Goal: Transaction & Acquisition: Purchase product/service

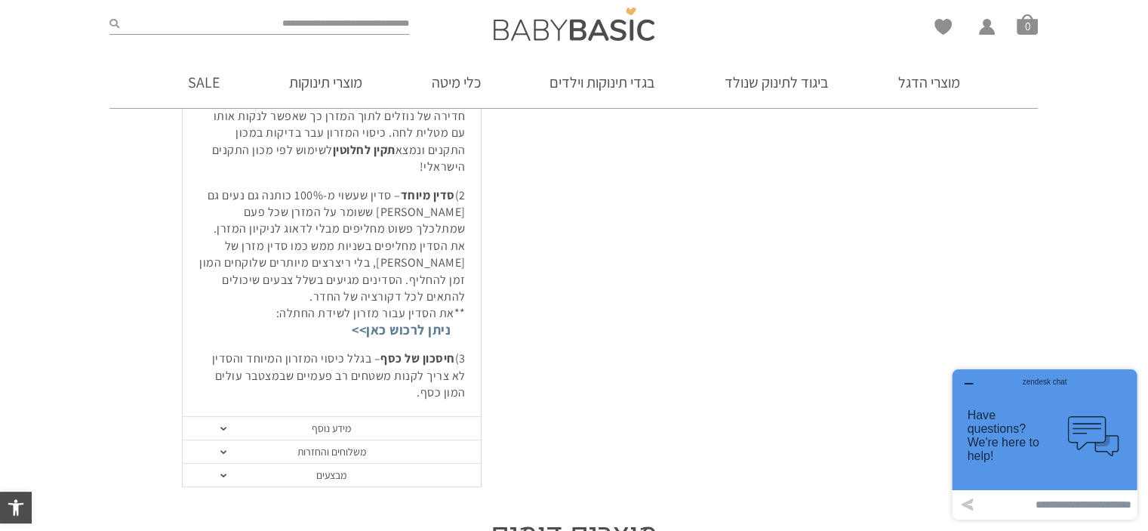
scroll to position [679, 0]
click at [230, 416] on link "מידע נוסף" at bounding box center [332, 427] width 298 height 23
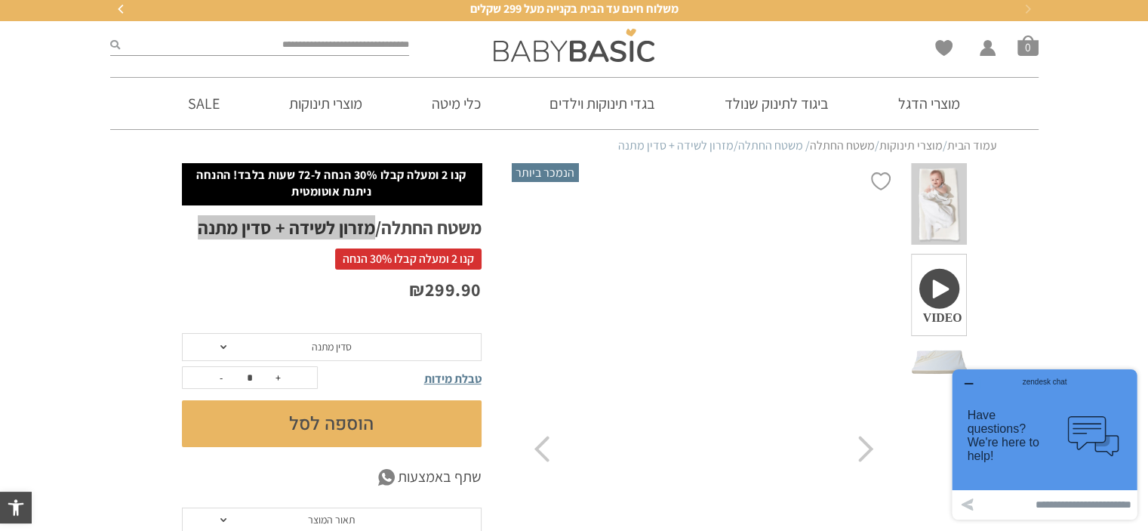
scroll to position [0, 0]
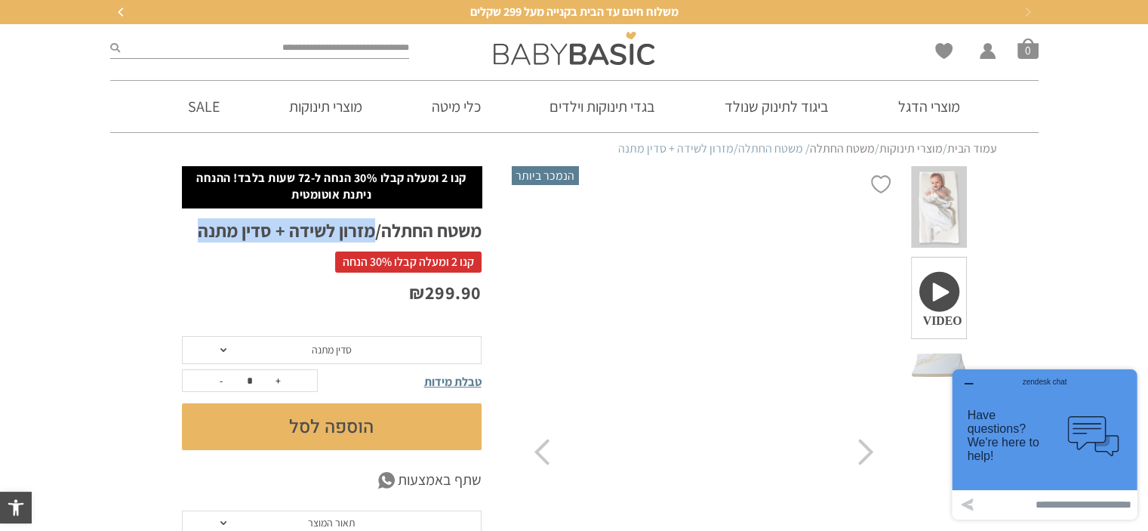
click at [329, 230] on h1 "משטח החתלה/מזרון לשידה + סדין מתנה" at bounding box center [332, 230] width 300 height 23
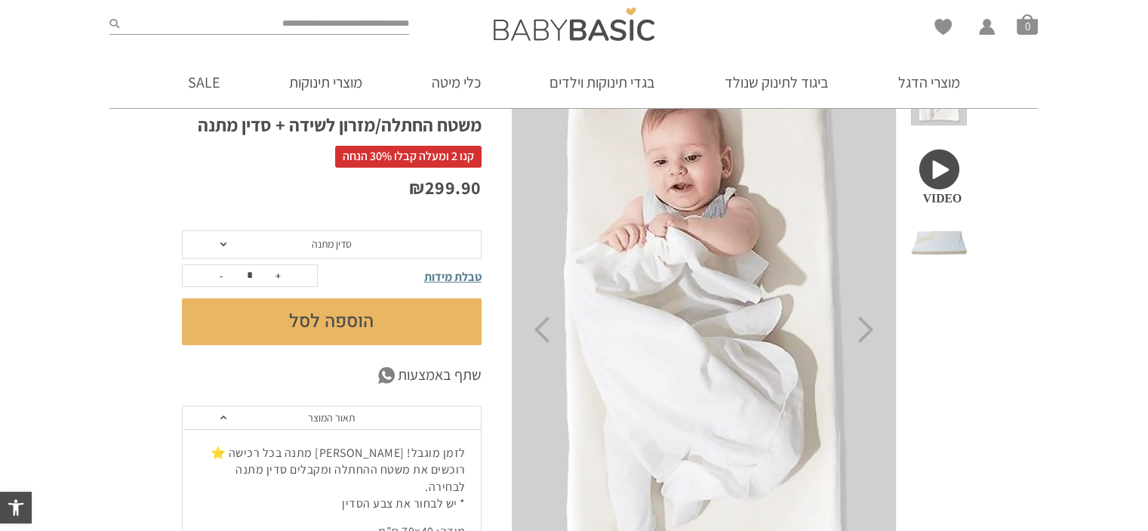
scroll to position [151, 0]
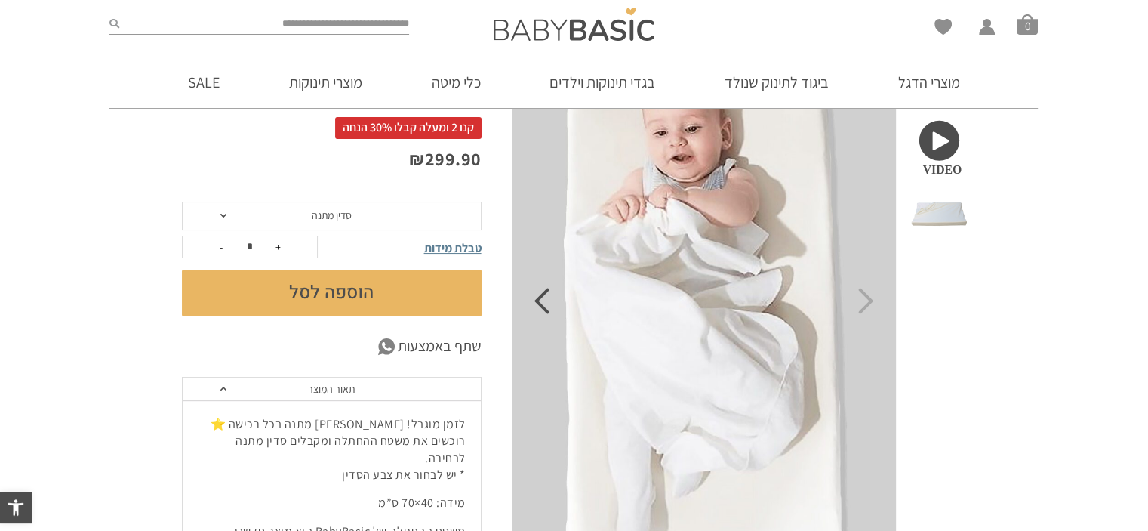
click at [546, 311] on icon "Previous" at bounding box center [542, 301] width 16 height 26
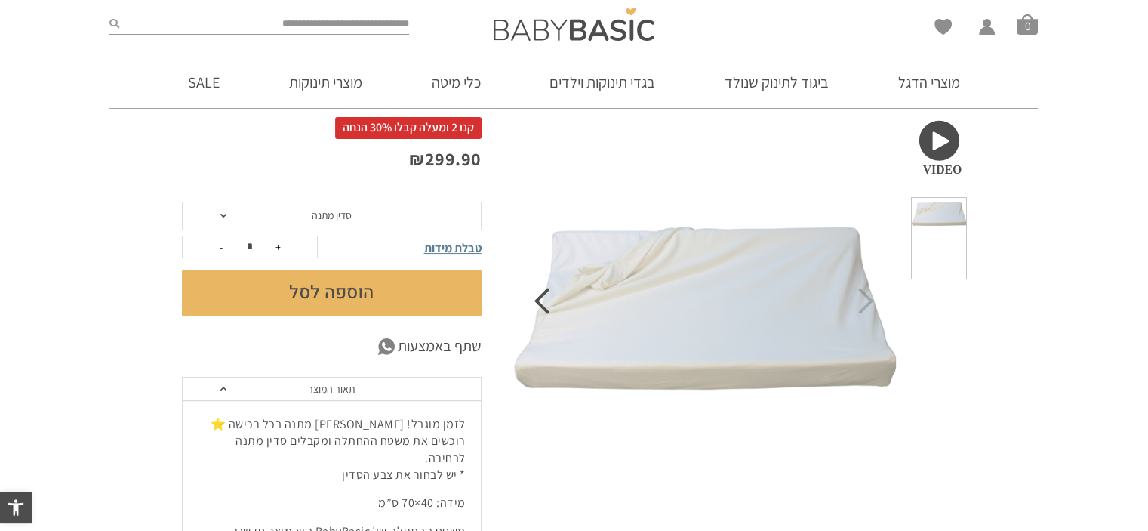
click at [546, 311] on icon "Previous" at bounding box center [542, 301] width 16 height 26
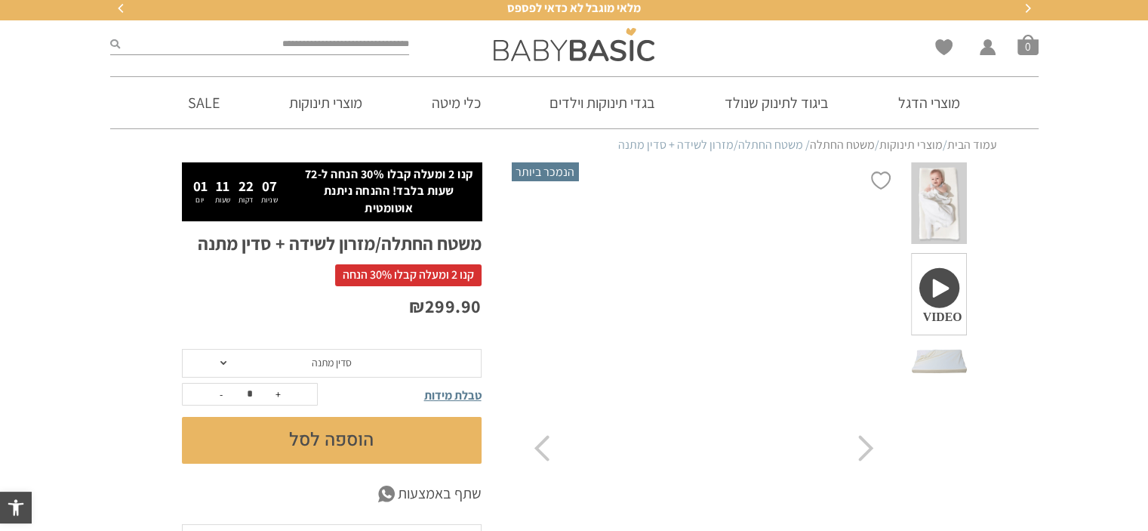
scroll to position [0, 0]
click at [863, 454] on icon "Next" at bounding box center [866, 448] width 16 height 26
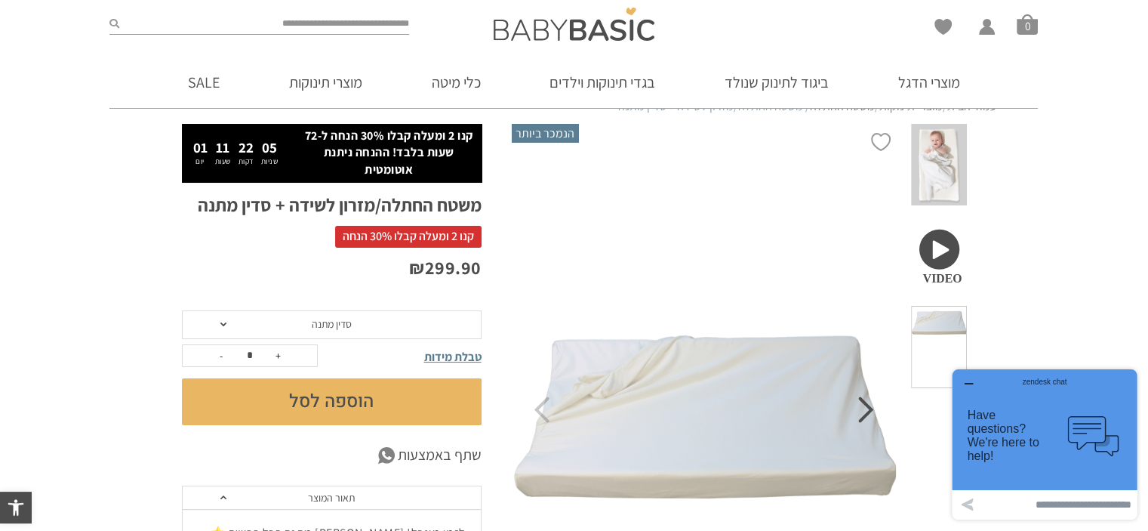
scroll to position [155, 0]
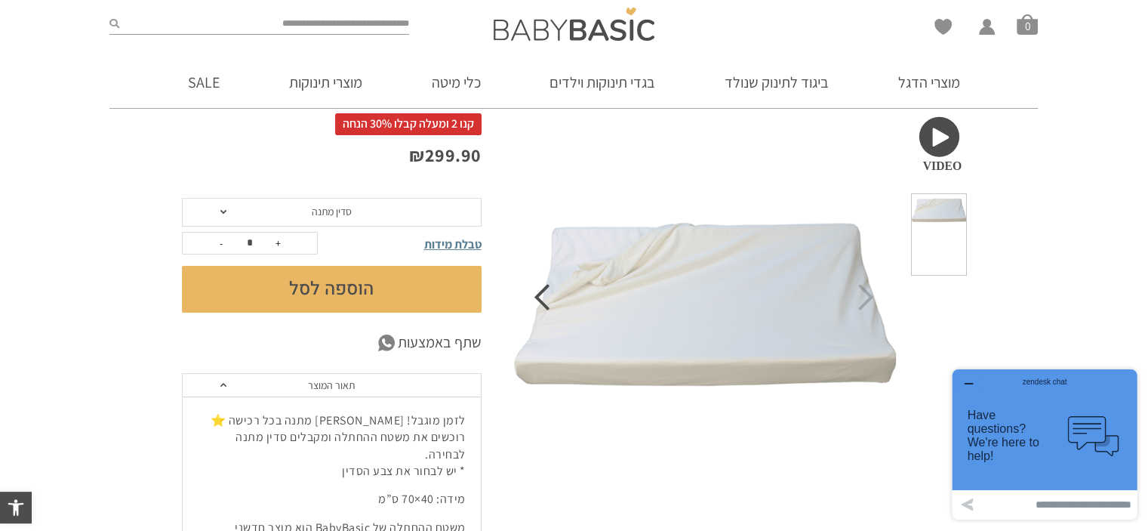
click at [537, 292] on icon "Previous" at bounding box center [542, 297] width 16 height 26
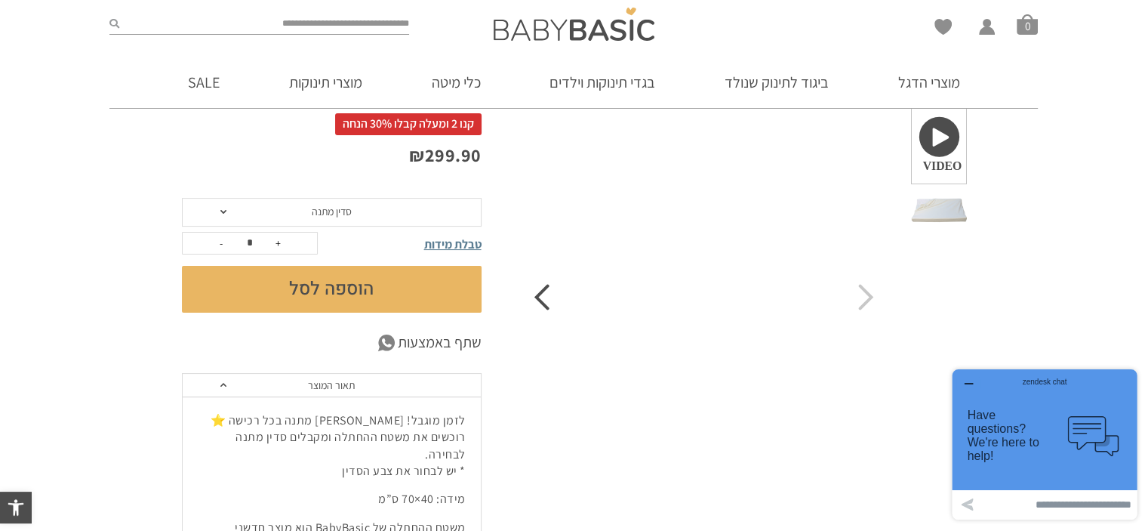
click at [537, 292] on icon "Previous" at bounding box center [542, 297] width 16 height 26
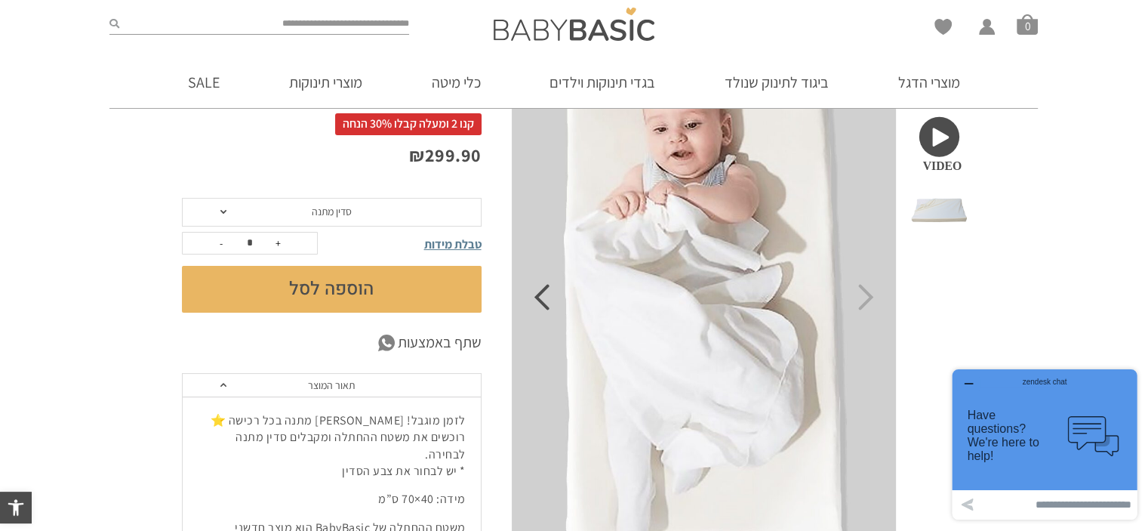
click at [537, 292] on icon "Previous" at bounding box center [542, 297] width 16 height 26
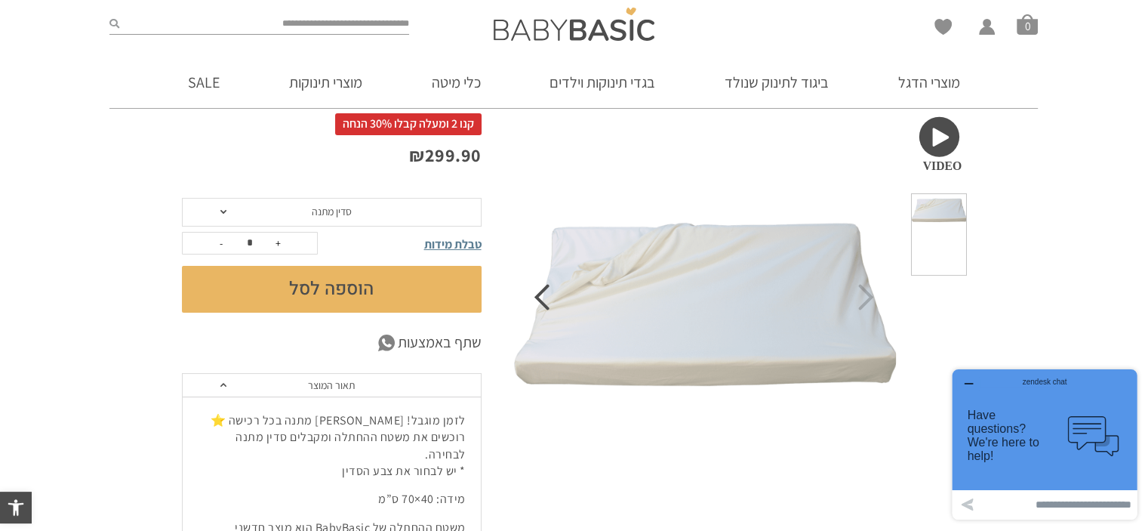
click at [537, 292] on icon "Previous" at bounding box center [542, 297] width 16 height 26
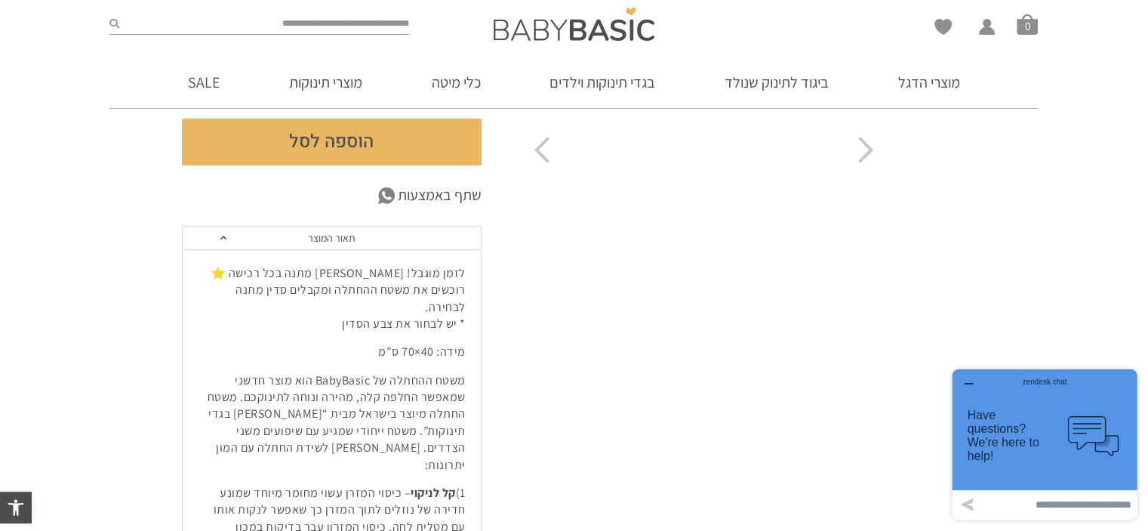
scroll to position [226, 0]
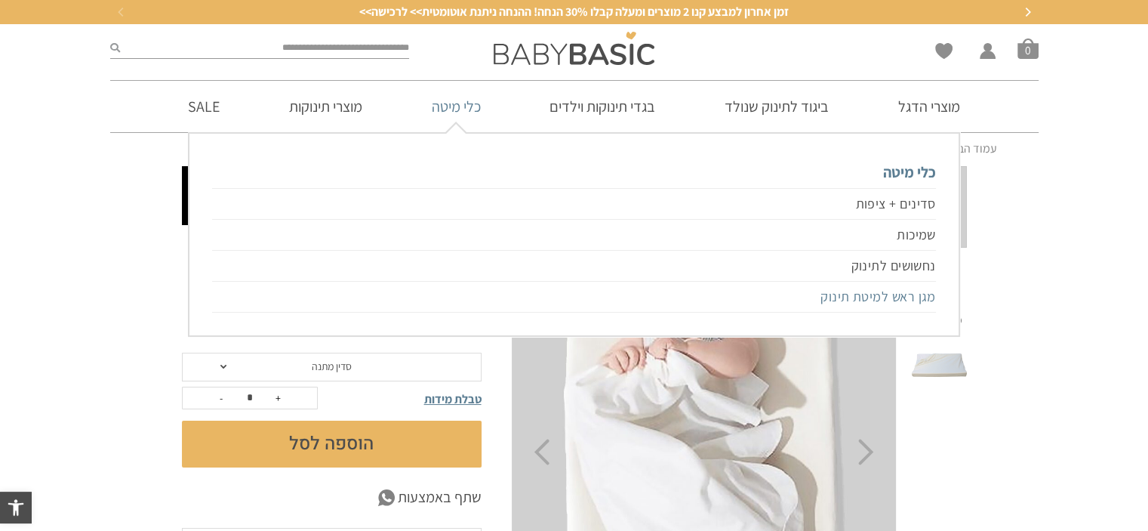
click at [885, 289] on link "מגן ראש למיטת תינוק" at bounding box center [573, 297] width 723 height 31
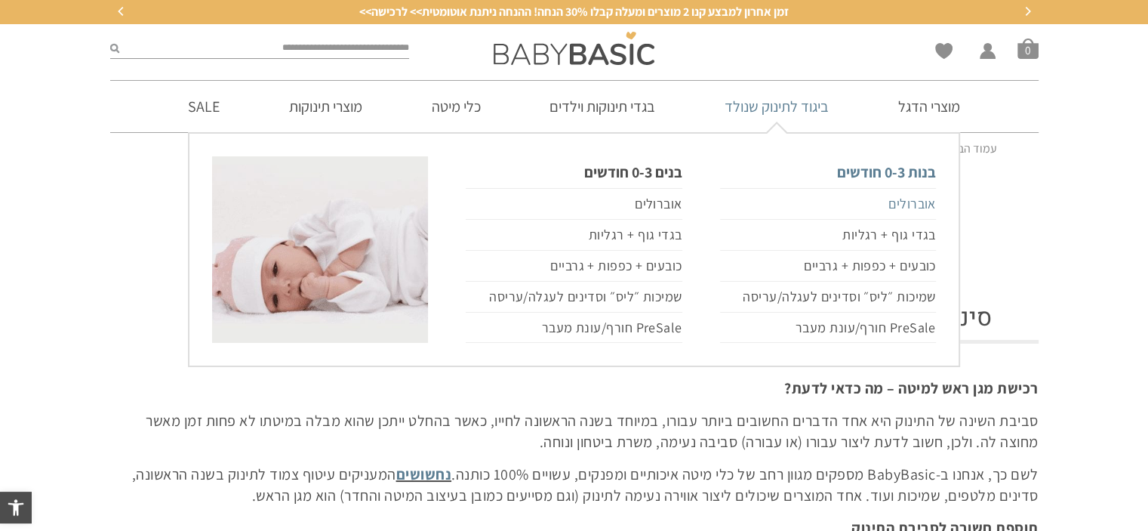
click at [901, 195] on link "אוברולים" at bounding box center [828, 204] width 216 height 32
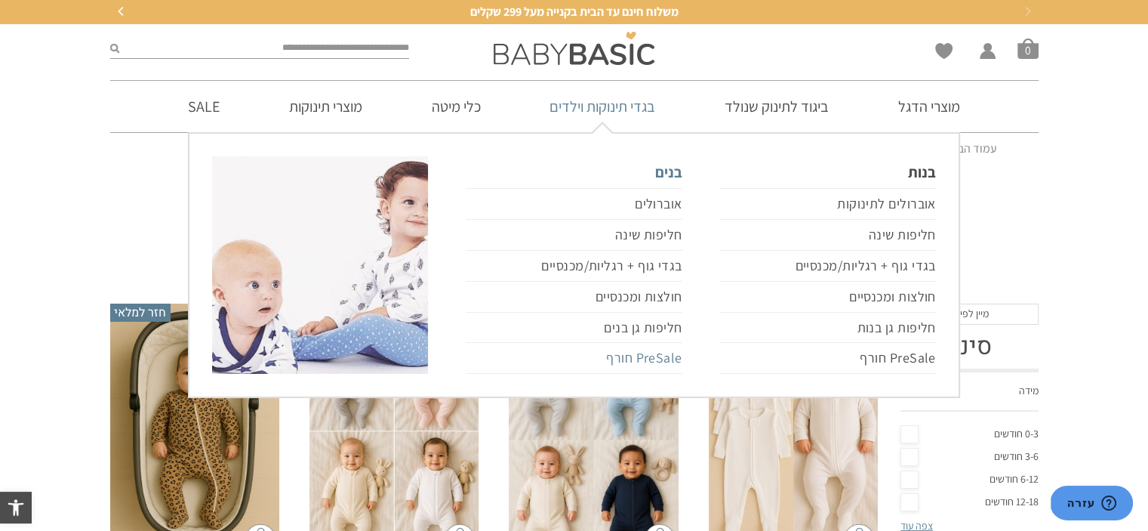
click at [674, 362] on link "PreSale חורף" at bounding box center [574, 358] width 216 height 31
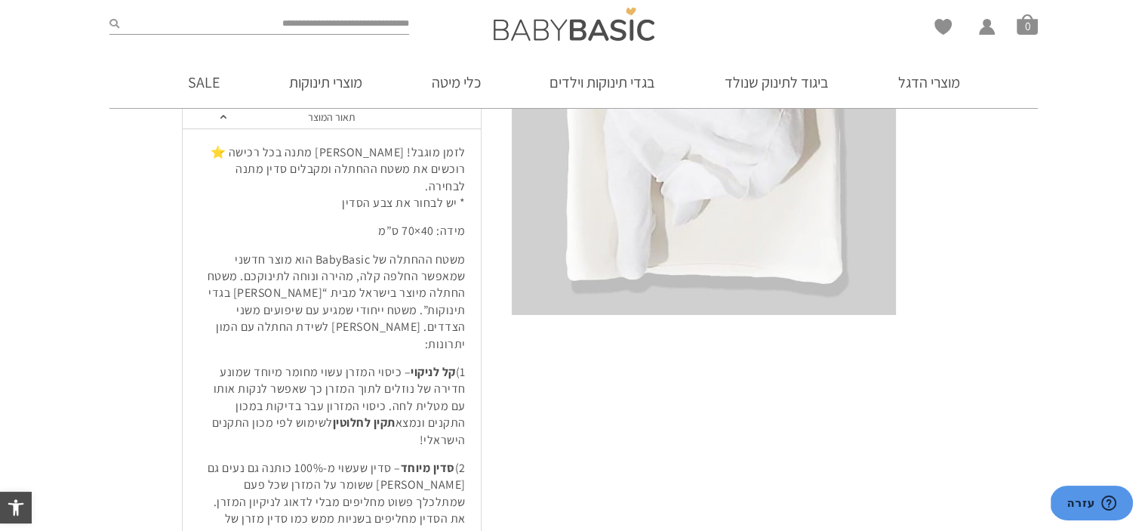
scroll to position [453, 0]
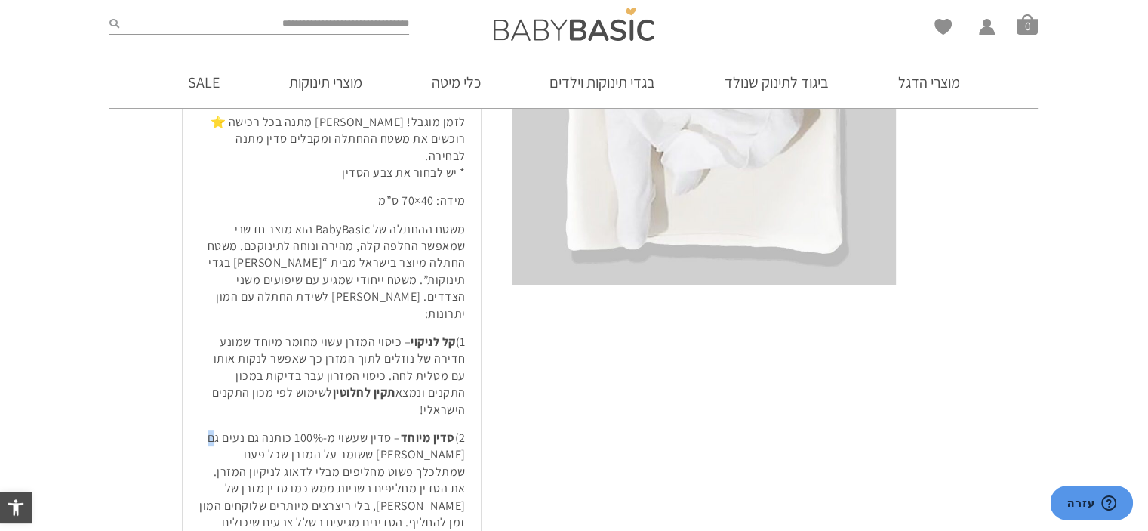
click at [205, 429] on p "2) סדין מיוחד – סדין שעשוי מ-100% כותנה גם נעים גם יפה ששומר על המזרן שכל פעם ש…" at bounding box center [332, 505] width 268 height 152
drag, startPoint x: 207, startPoint y: 385, endPoint x: 235, endPoint y: 407, distance: 35.5
click at [235, 429] on p "2) סדין מיוחד – סדין שעשוי מ-100% כותנה גם נעים גם יפה ששומר על המזרן שכל פעם ש…" at bounding box center [332, 505] width 268 height 152
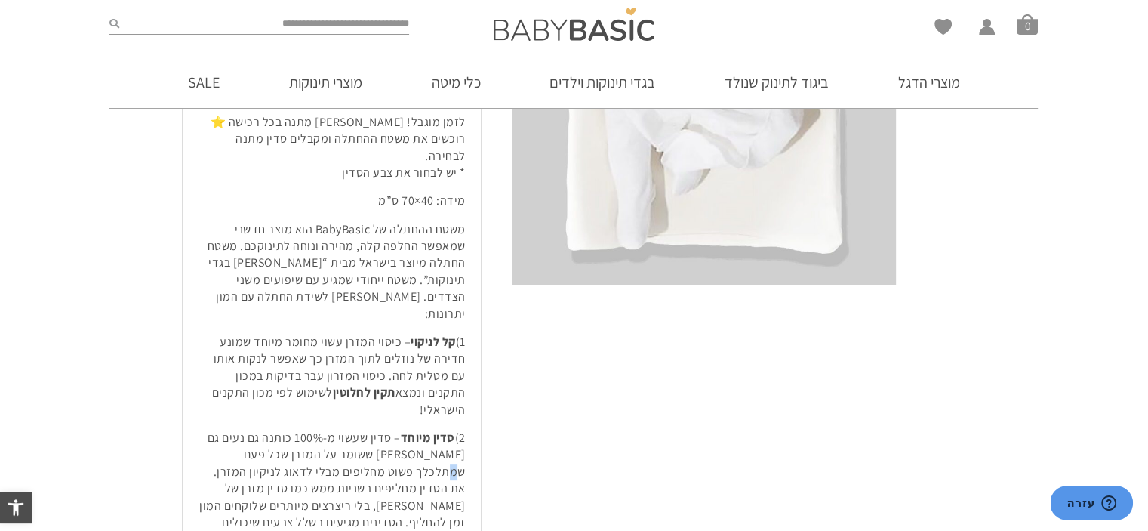
click at [239, 429] on p "2) סדין מיוחד – סדין שעשוי מ-100% כותנה גם נעים גם יפה ששומר על המזרן שכל פעם ש…" at bounding box center [332, 505] width 268 height 152
drag, startPoint x: 239, startPoint y: 403, endPoint x: 246, endPoint y: 408, distance: 8.8
click at [246, 429] on p "2) סדין מיוחד – סדין שעשוי מ-100% כותנה גם נעים גם יפה ששומר על המזרן שכל פעם ש…" at bounding box center [332, 505] width 268 height 152
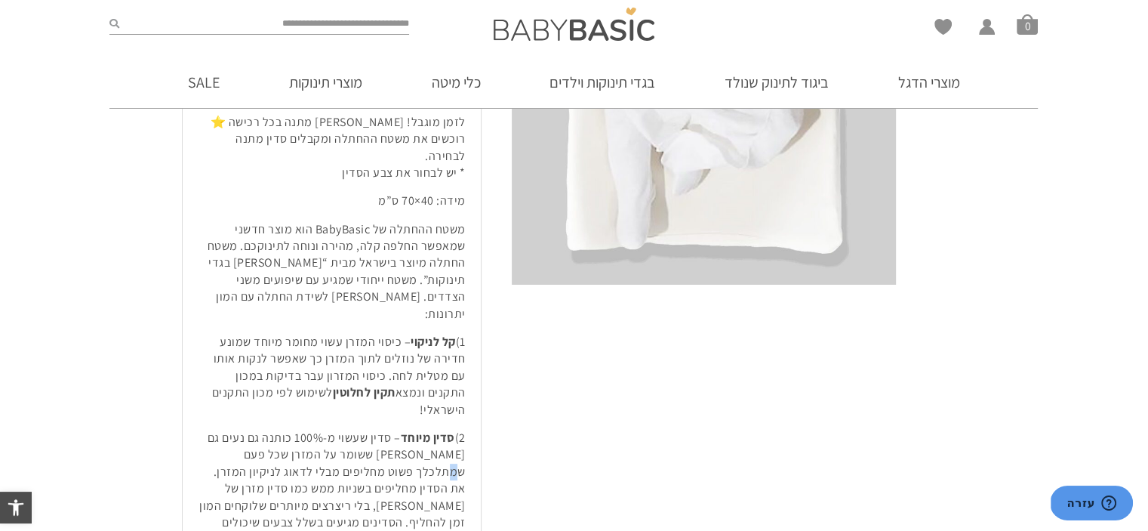
click at [238, 429] on p "2) סדין מיוחד – סדין שעשוי מ-100% כותנה גם נעים גם יפה ששומר על המזרן שכל פעם ש…" at bounding box center [332, 505] width 268 height 152
drag, startPoint x: 237, startPoint y: 402, endPoint x: 244, endPoint y: 408, distance: 9.1
click at [244, 429] on p "2) סדין מיוחד – סדין שעשוי מ-100% כותנה גם נעים גם יפה ששומר על המזרן שכל פעם ש…" at bounding box center [332, 505] width 268 height 152
click at [411, 429] on strong "סדין מיוחד" at bounding box center [428, 437] width 54 height 16
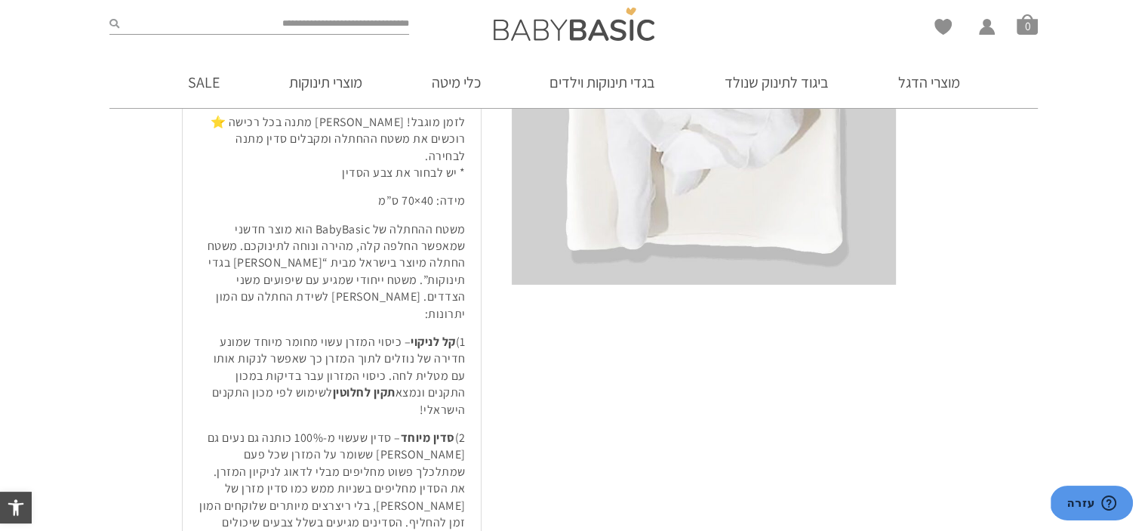
click at [414, 429] on p "2) סדין מיוחד – סדין שעשוי מ-100% כותנה גם נעים גם יפה ששומר על המזרן שכל פעם ש…" at bounding box center [332, 505] width 268 height 152
click at [412, 367] on div "לזמן מוגבל! סדין מתנה בכל רכישה ⭐ רוכשים את משטח ההחתלה ומקבלים סדין מתנה לבחיר…" at bounding box center [332, 379] width 298 height 562
click at [411, 429] on p "2) סדין מיוחד – סדין שעשוי מ-100% כותנה גם נעים גם יפה ששומר על המזרן שכל פעם ש…" at bounding box center [332, 505] width 268 height 152
click at [402, 430] on p "2) סדין מיוחד – סדין שעשוי מ-100% כותנה גם נעים גם יפה ששומר על המזרן שכל פעם ש…" at bounding box center [332, 505] width 268 height 152
click at [206, 429] on p "2) סדין מיוחד – סדין שעשוי מ-100% כותנה גם נעים גם יפה ששומר על המזרן שכל פעם ש…" at bounding box center [332, 505] width 268 height 152
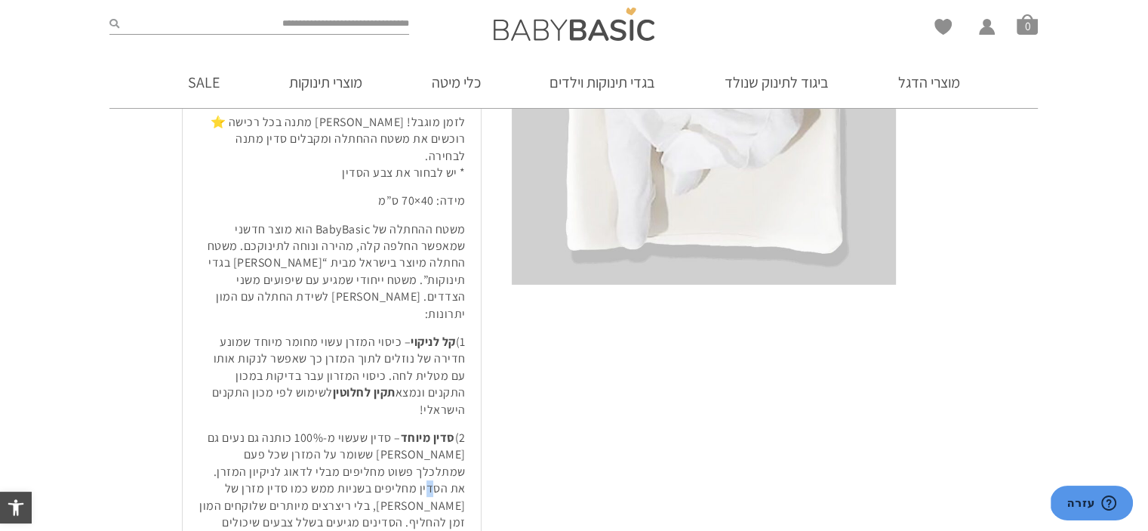
click at [206, 429] on p "2) סדין מיוחד – סדין שעשוי מ-100% כותנה גם נעים גם יפה ששומר על המזרן שכל פעם ש…" at bounding box center [332, 505] width 268 height 152
drag, startPoint x: 207, startPoint y: 421, endPoint x: 214, endPoint y: 425, distance: 7.8
click at [214, 429] on p "2) סדין מיוחד – סדין שעשוי מ-100% כותנה גם נעים גם יפה ששומר על המזרן שכל פעם ש…" at bounding box center [332, 505] width 268 height 152
drag, startPoint x: 214, startPoint y: 425, endPoint x: 389, endPoint y: 488, distance: 186.9
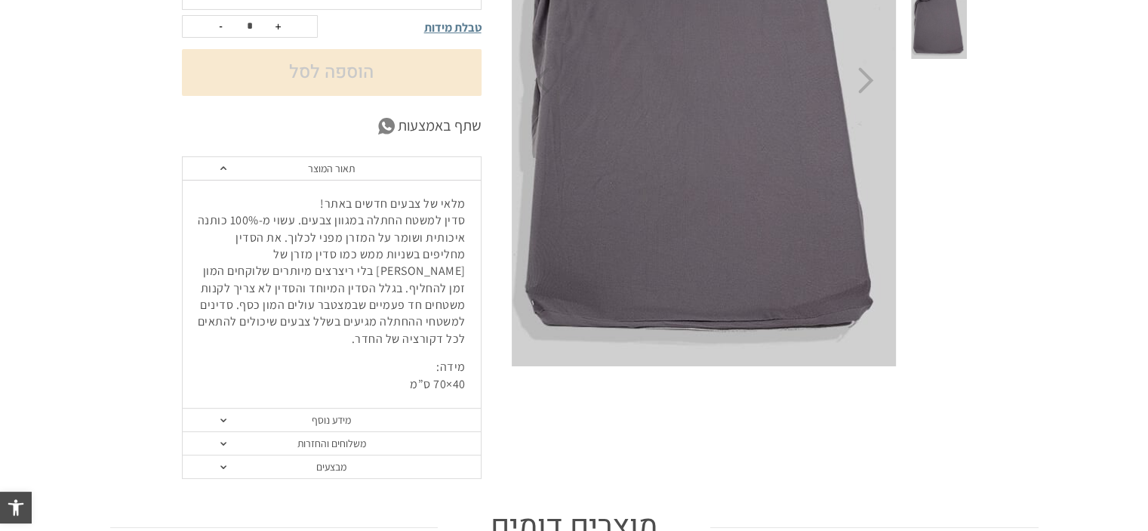
scroll to position [377, 0]
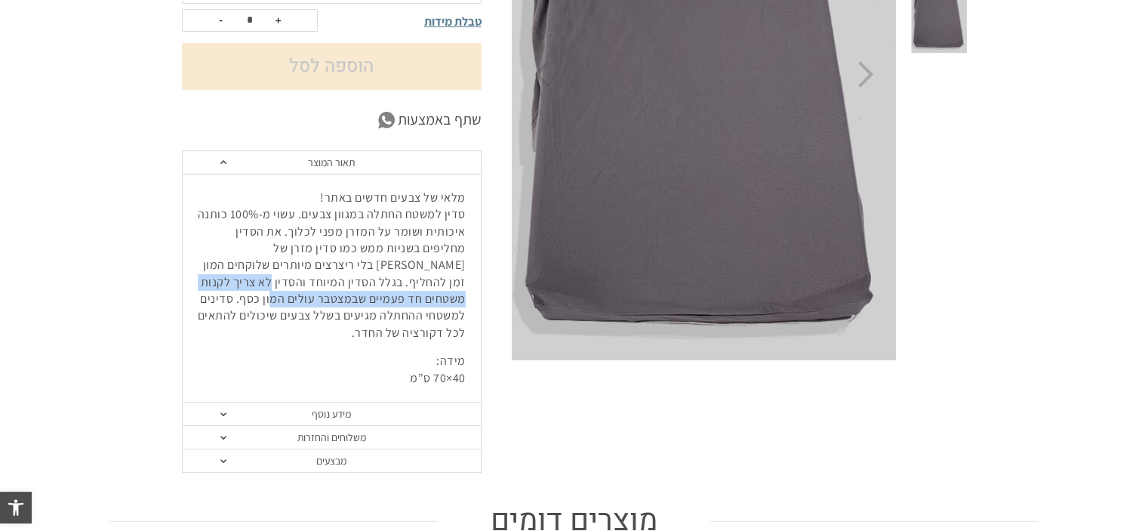
drag, startPoint x: 383, startPoint y: 297, endPoint x: 399, endPoint y: 257, distance: 42.8
click at [393, 278] on p "מלאי של צבעים חדשים באתר! סדין למשטח החתלה במגוון צבעים. עשוי מ-100% כותנה איכו…" at bounding box center [332, 265] width 268 height 152
click at [399, 257] on p "מלאי של צבעים חדשים באתר! סדין למשטח החתלה במגוון צבעים. עשוי מ-100% כותנה איכו…" at bounding box center [332, 265] width 268 height 152
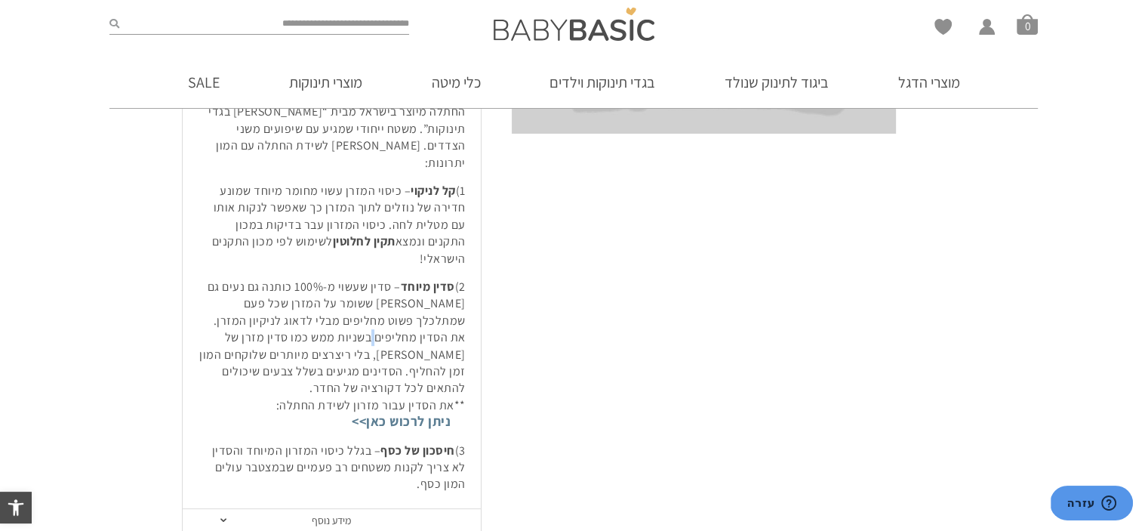
drag, startPoint x: 368, startPoint y: 419, endPoint x: 411, endPoint y: 281, distance: 144.7
click at [411, 281] on p "2) סדין מיוחד – סדין שעשוי מ-100% כותנה גם נעים גם יפה ששומר על המזרן שכל פעם ש…" at bounding box center [332, 355] width 268 height 152
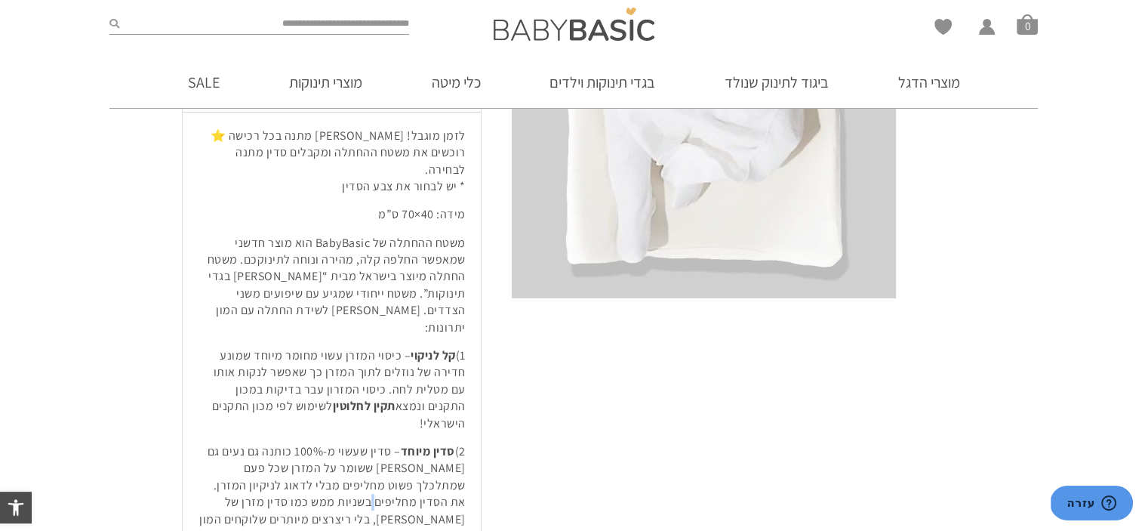
scroll to position [528, 0]
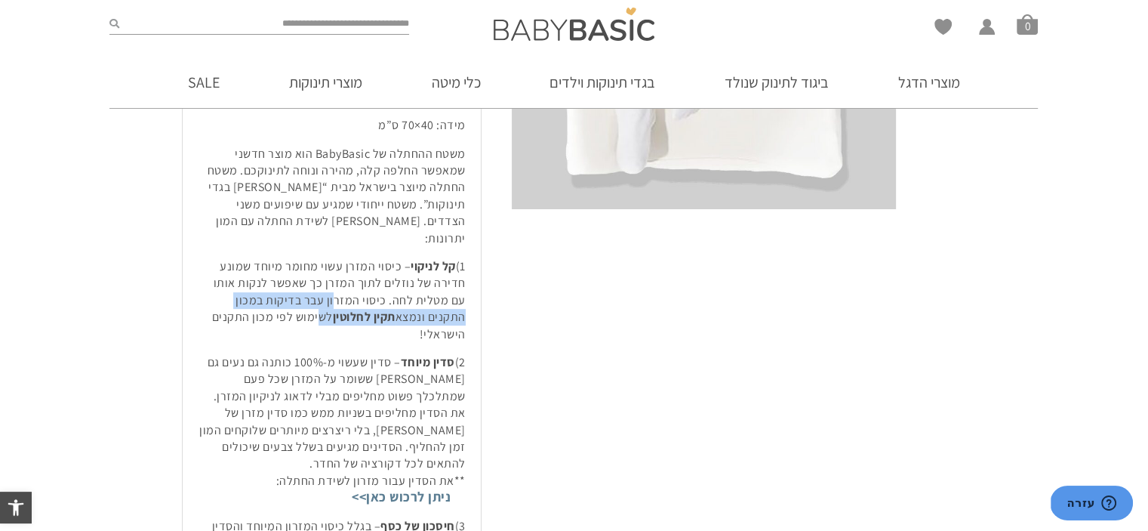
drag, startPoint x: 352, startPoint y: 265, endPoint x: 356, endPoint y: 288, distance: 23.6
click at [356, 286] on p "1) קל לניקוי – כיסוי המזרן עשוי מחומר מיוחד שמונע חדירה של נוזלים לתוך המזרן כך…" at bounding box center [332, 300] width 268 height 85
click at [352, 354] on p "2) סדין מיוחד – סדין שעשוי מ-100% כותנה גם נעים גם יפה ששומר על המזרן שכל פעם ש…" at bounding box center [332, 430] width 268 height 152
drag, startPoint x: 320, startPoint y: 249, endPoint x: 341, endPoint y: 253, distance: 21.5
click at [328, 258] on p "1) קל לניקוי – כיסוי המזרן עשוי מחומר מיוחד שמונע חדירה של נוזלים לתוך המזרן כך…" at bounding box center [332, 300] width 268 height 85
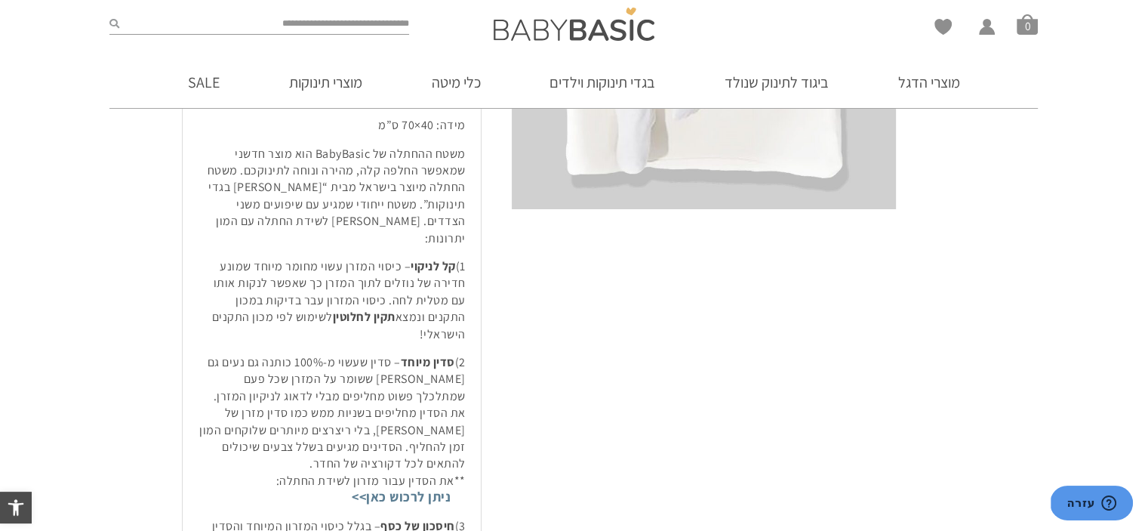
drag, startPoint x: 341, startPoint y: 253, endPoint x: 365, endPoint y: 256, distance: 23.6
click at [352, 258] on p "1) קל לניקוי – כיסוי המזרן עשוי מחומר מיוחד שמונע חדירה של נוזלים לתוך המזרן כך…" at bounding box center [332, 300] width 268 height 85
click at [369, 262] on p "1) קל לניקוי – כיסוי המזרן עשוי מחומר מיוחד שמונע חדירה של נוזלים לתוך המזרן כך…" at bounding box center [332, 300] width 268 height 85
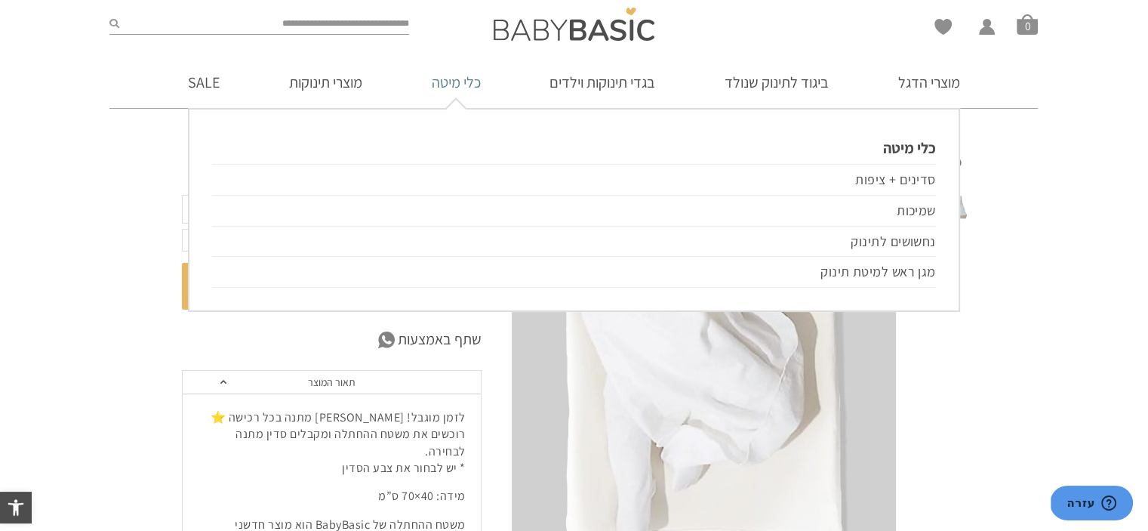
scroll to position [151, 0]
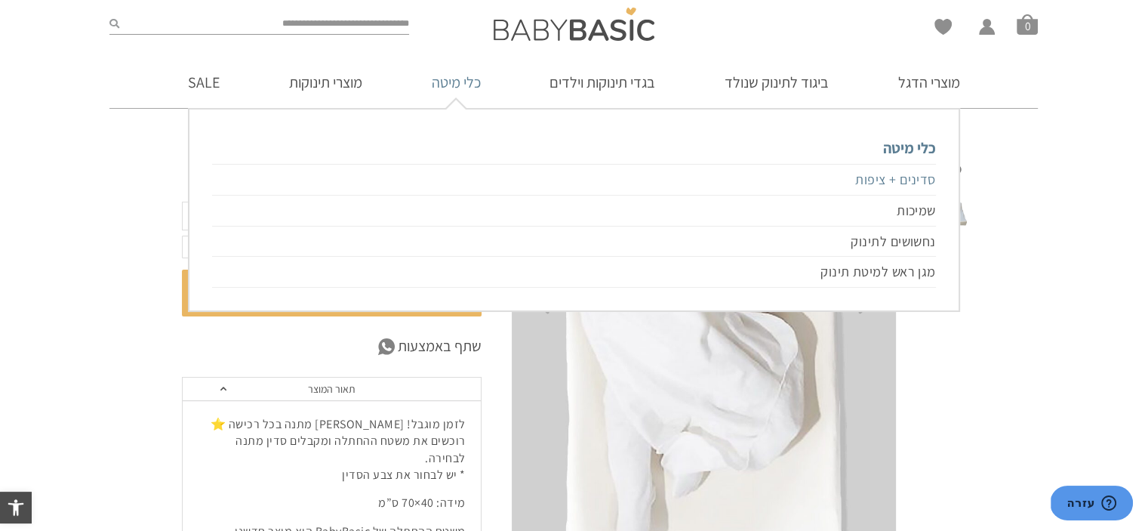
click at [891, 186] on link "סדינים + ציפות" at bounding box center [573, 180] width 723 height 32
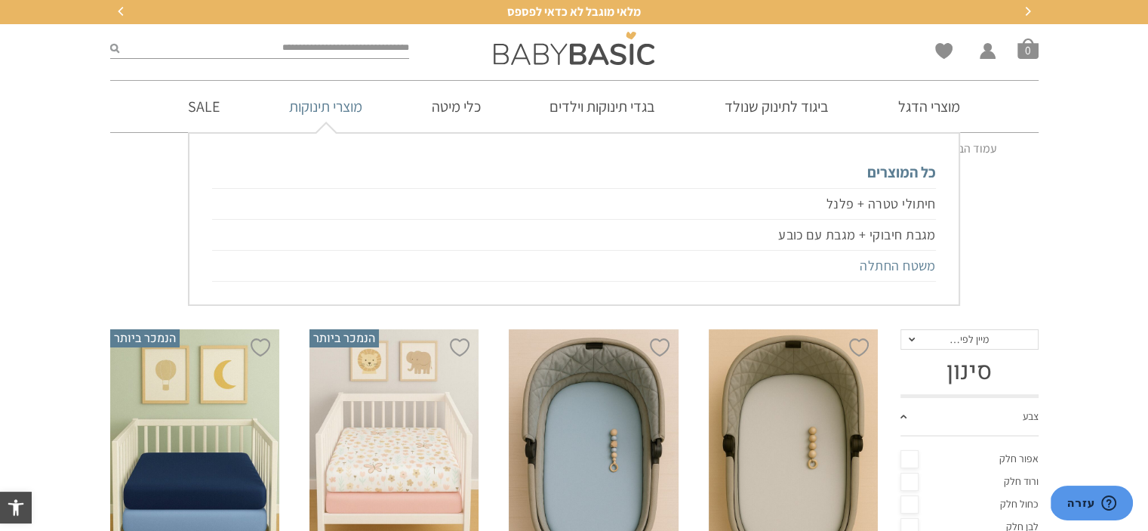
click at [889, 272] on link "משטח החתלה" at bounding box center [573, 266] width 723 height 31
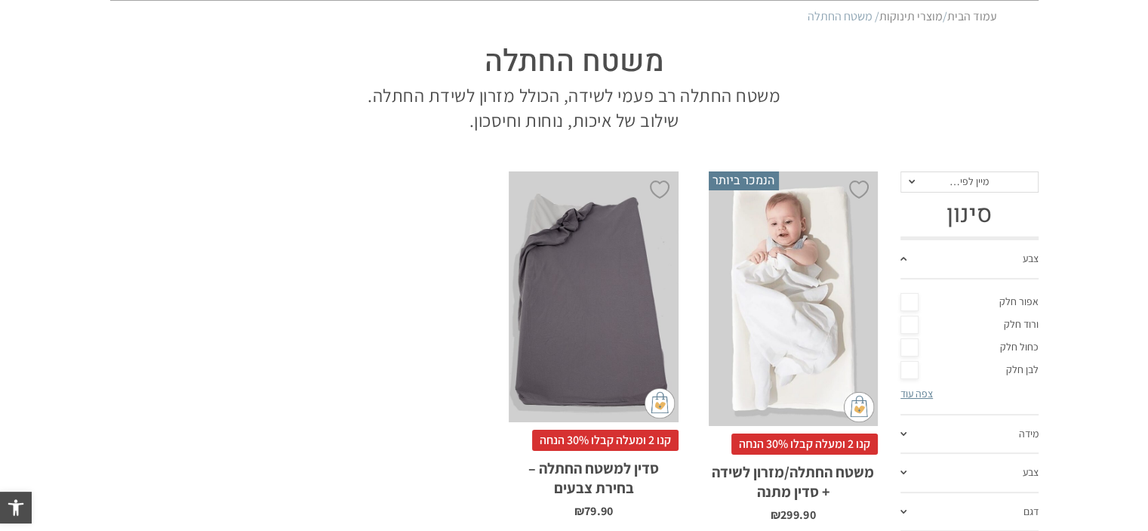
scroll to position [174, 0]
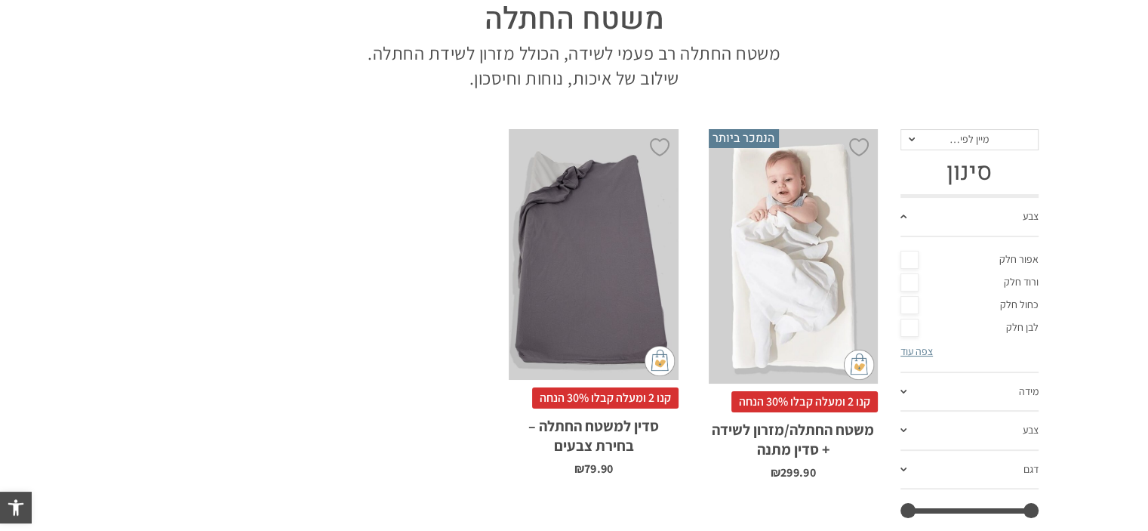
click at [790, 299] on div "x בחירת סדין מתנה סדין למשטח החתלה אפור סדין למשטח החתלה ורוד סדין למשטח החתלה …" at bounding box center [793, 256] width 169 height 254
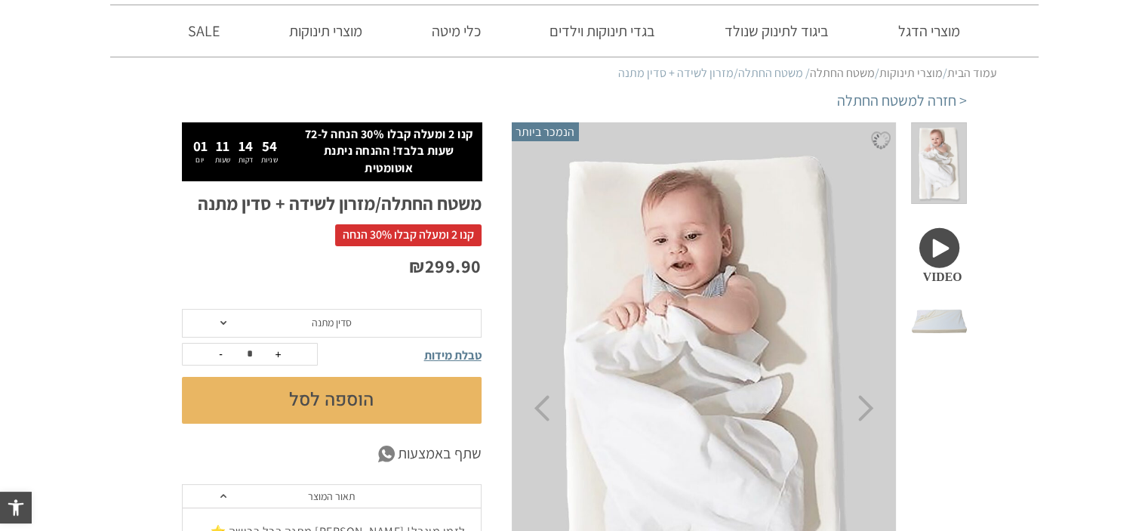
scroll to position [99, 0]
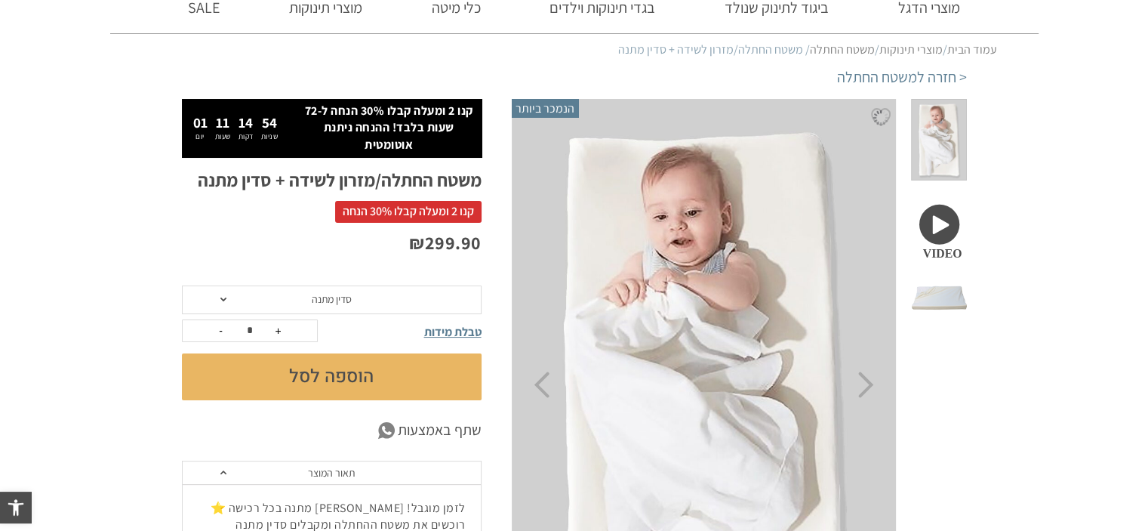
click at [954, 281] on span at bounding box center [938, 322] width 55 height 82
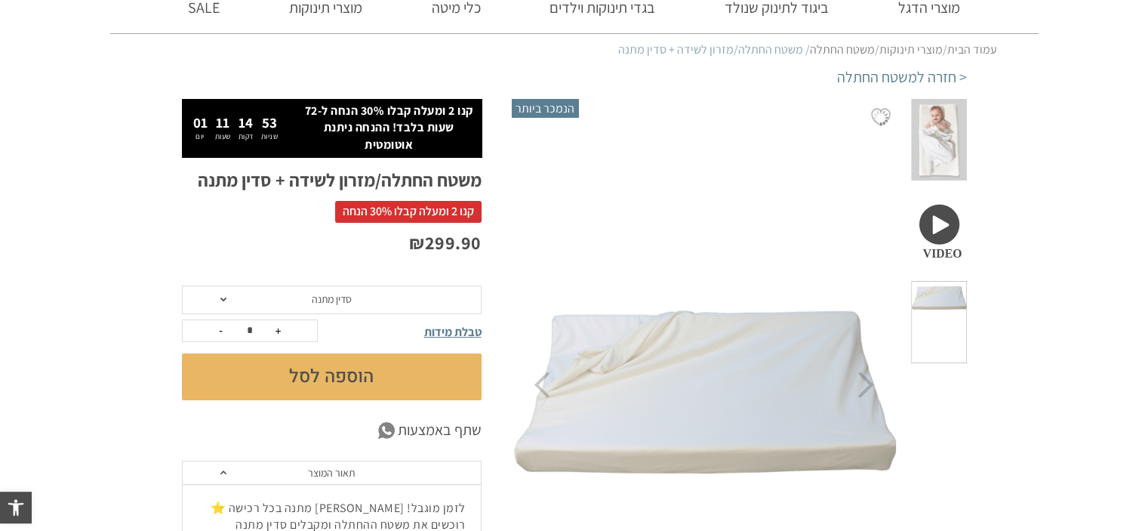
click at [937, 219] on span at bounding box center [938, 230] width 55 height 82
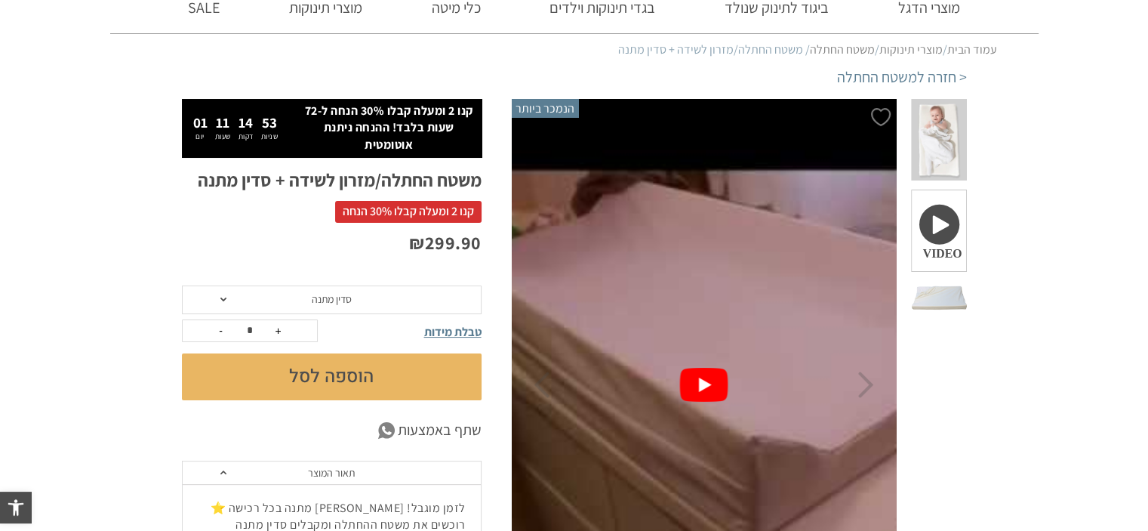
click at [936, 149] on span at bounding box center [938, 140] width 55 height 82
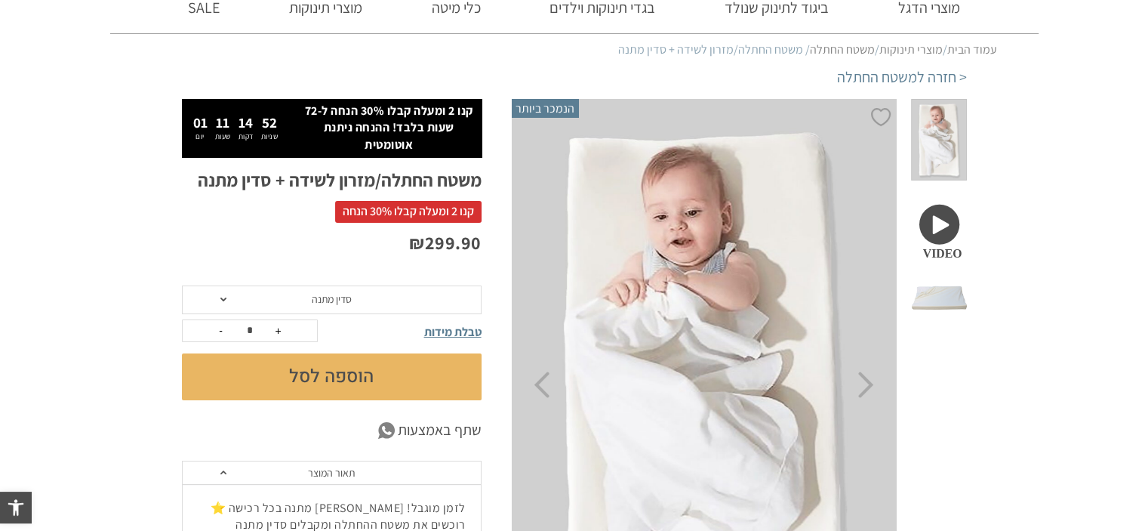
click at [936, 234] on span at bounding box center [938, 230] width 55 height 82
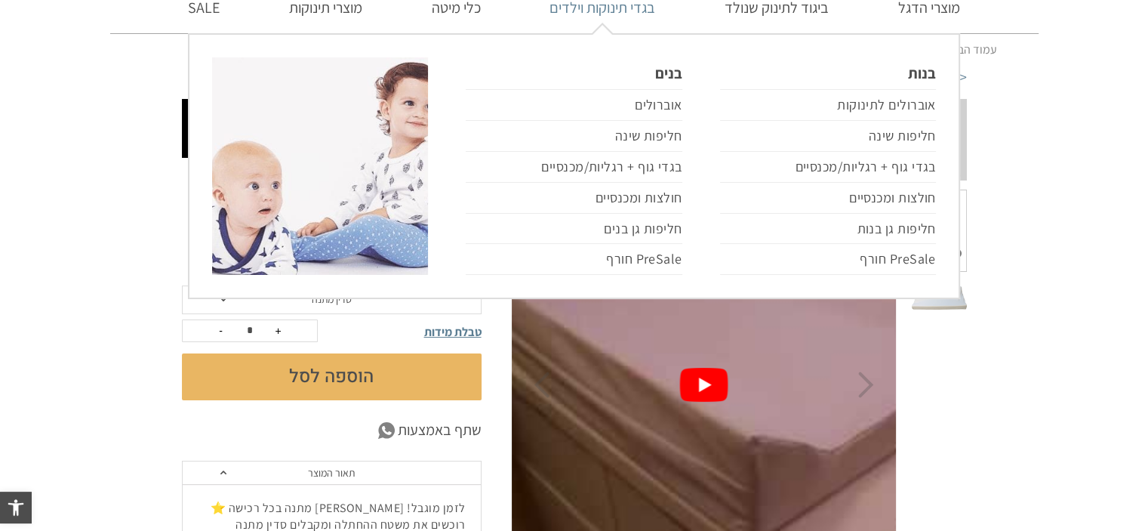
scroll to position [0, 0]
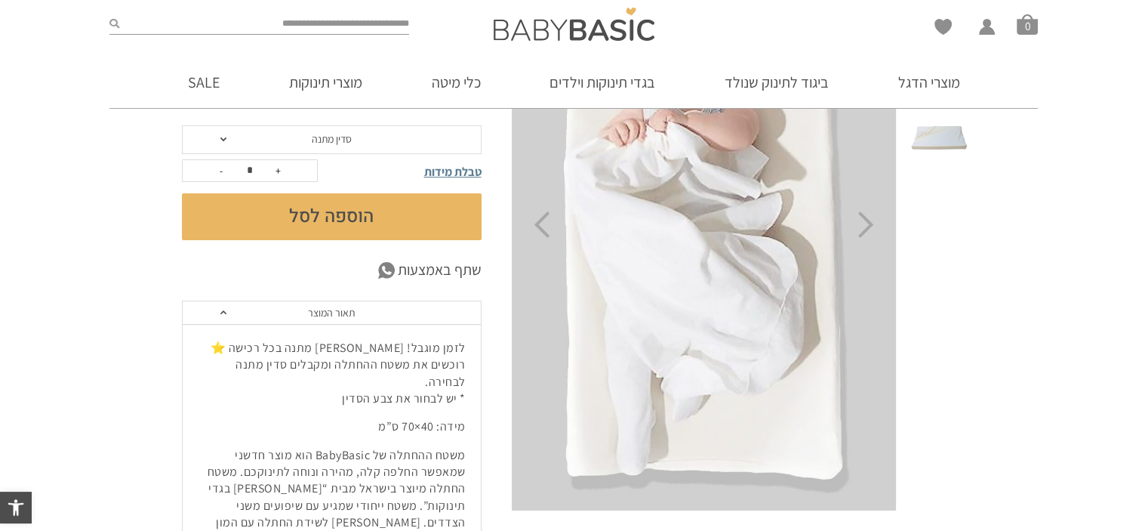
scroll to position [226, 0]
click at [372, 223] on button "הוספה לסל" at bounding box center [332, 217] width 300 height 47
click at [359, 152] on span "סדין מתנה" at bounding box center [332, 140] width 300 height 29
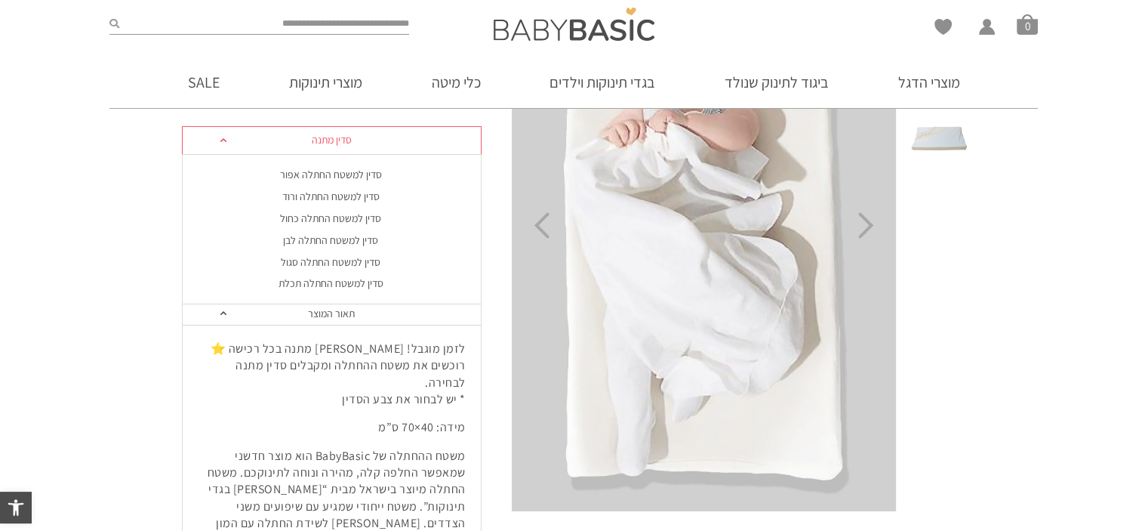
scroll to position [0, 0]
click at [300, 242] on div "סדין למשטח החתלה לבן" at bounding box center [331, 240] width 300 height 13
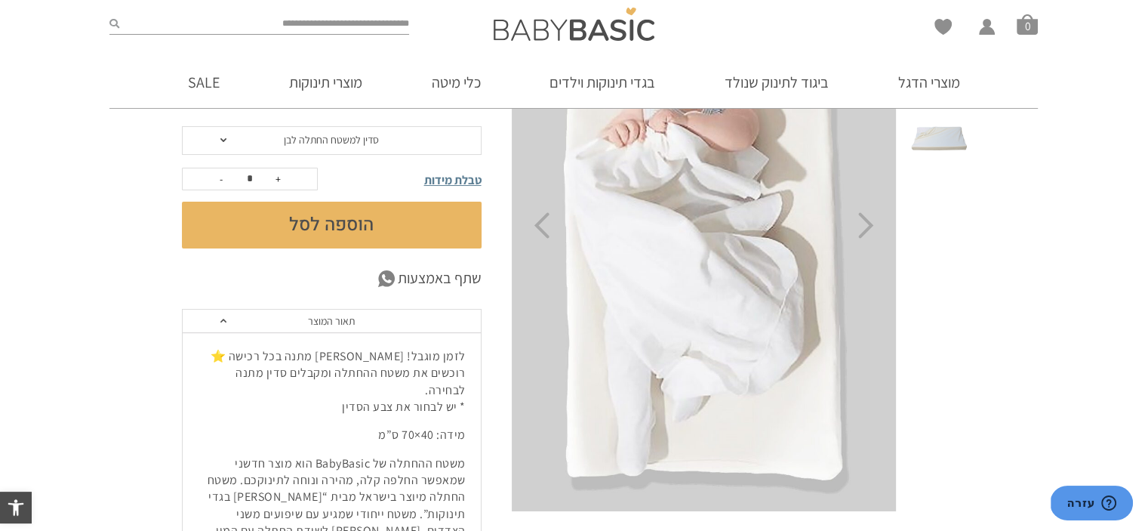
click at [320, 223] on button "הוספה לסל" at bounding box center [332, 225] width 300 height 47
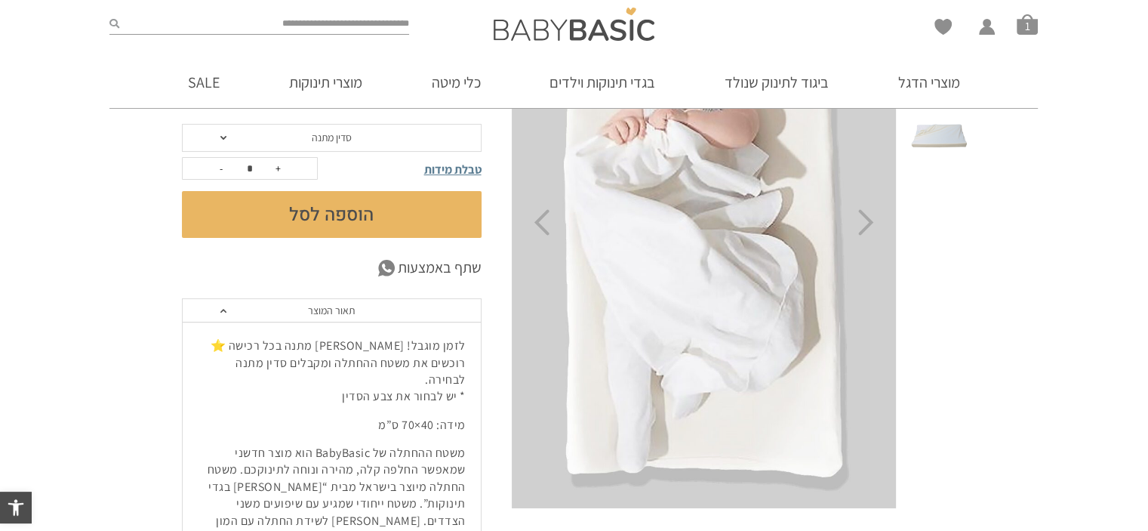
scroll to position [226, 0]
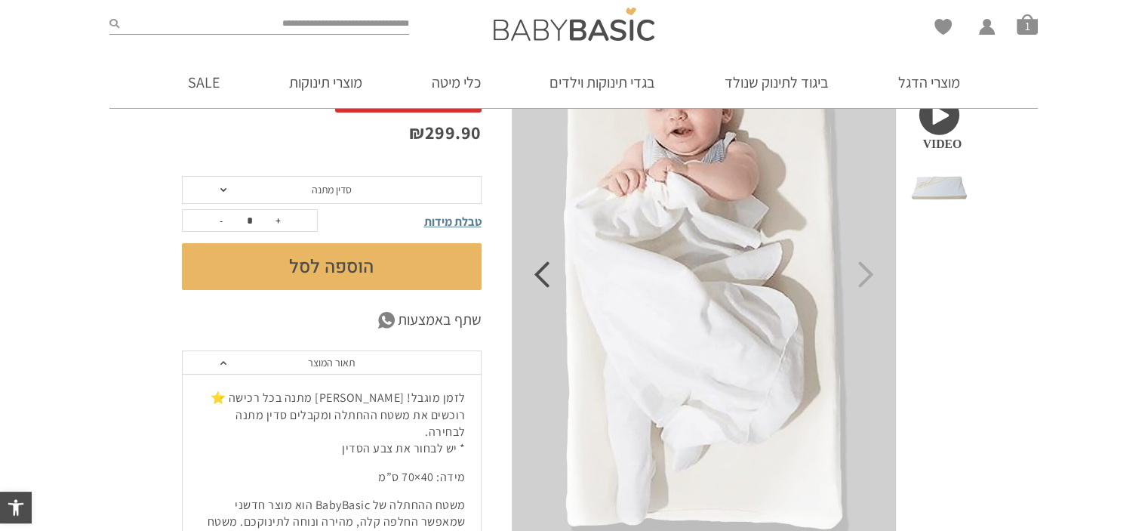
click at [534, 276] on icon "Previous" at bounding box center [542, 274] width 16 height 26
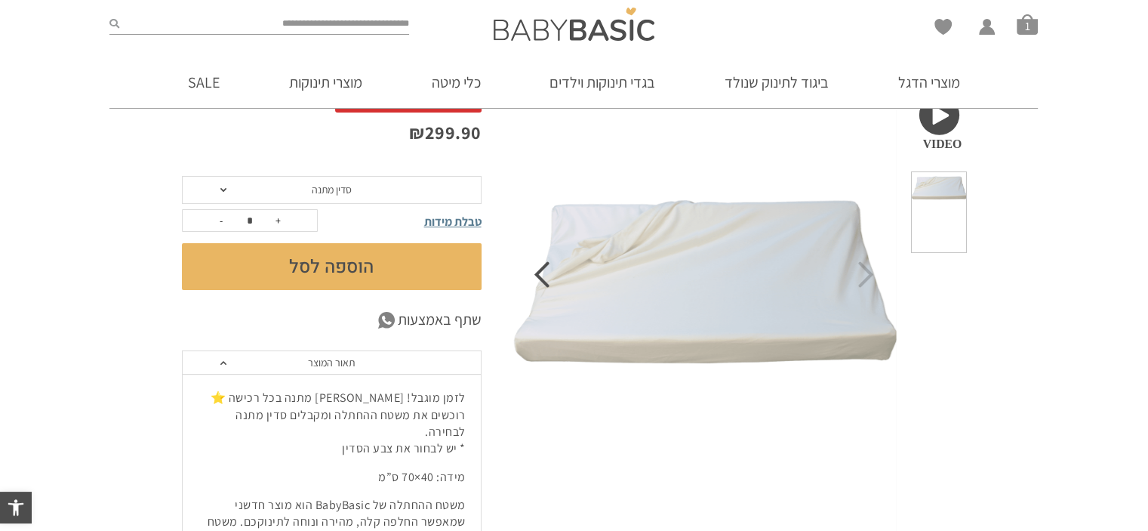
click at [534, 276] on icon "Previous" at bounding box center [542, 274] width 16 height 26
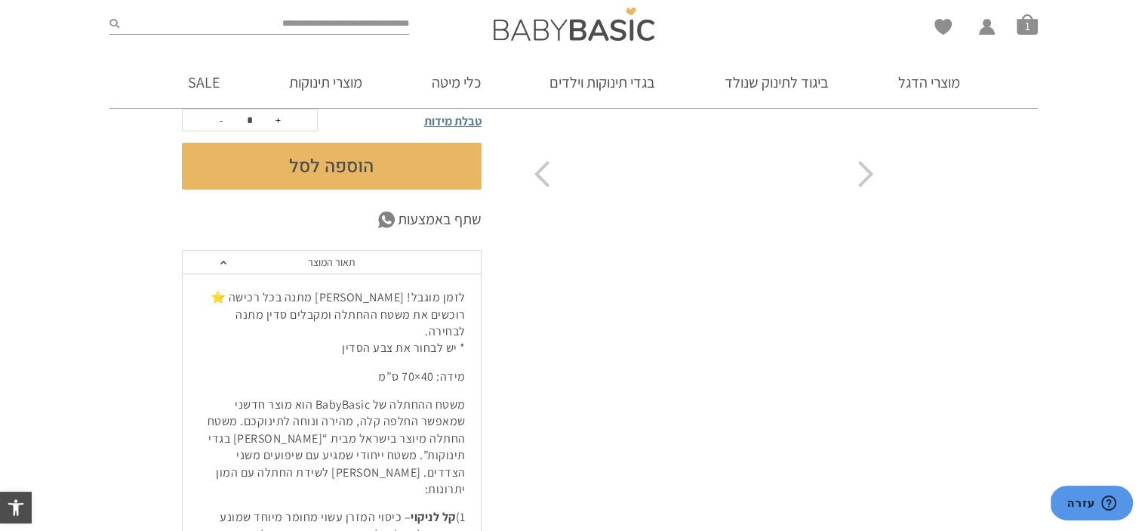
scroll to position [331, 0]
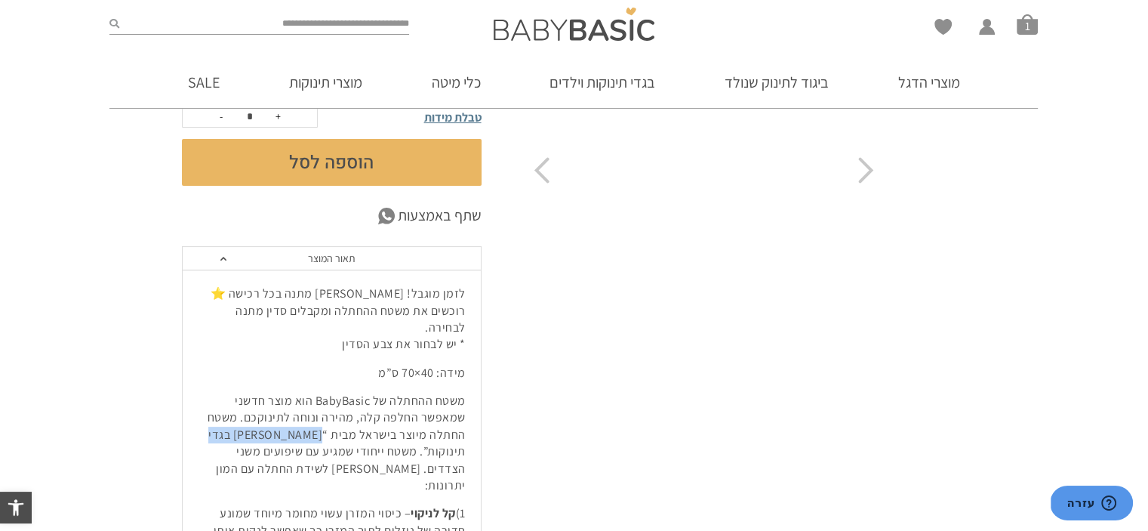
drag, startPoint x: 235, startPoint y: 413, endPoint x: 323, endPoint y: 416, distance: 87.6
click at [323, 416] on p "משטח ההחתלה של BabyBasic הוא מוצר חדשני שמאפשר החלפה קלה, מהירה ונוחה לתינוקכם.…" at bounding box center [332, 442] width 268 height 101
copy p "[PERSON_NAME] בגדי תינוקות”"
drag, startPoint x: 481, startPoint y: 466, endPoint x: 470, endPoint y: 468, distance: 10.7
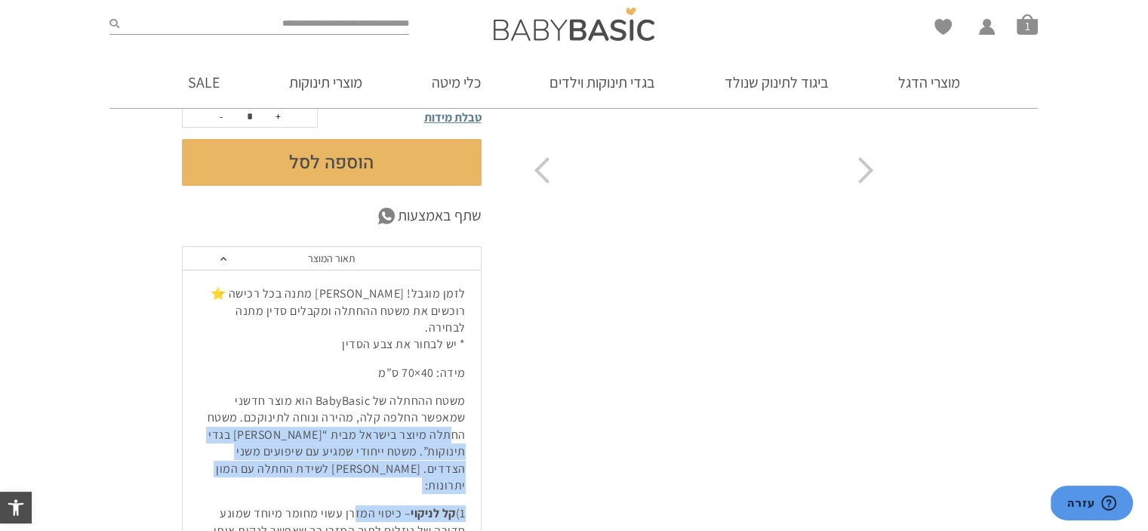
drag, startPoint x: 450, startPoint y: 418, endPoint x: 346, endPoint y: 458, distance: 110.9
click at [344, 454] on p "משטח ההחתלה של BabyBasic הוא מוצר חדשני שמאפשר החלפה קלה, מהירה ונוחה לתינוקכם.…" at bounding box center [332, 442] width 268 height 101
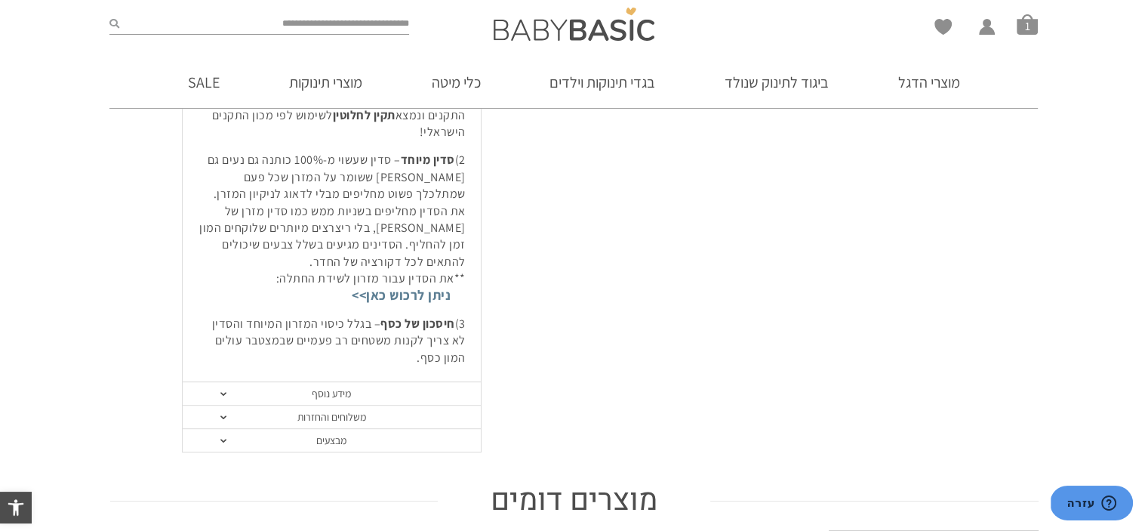
scroll to position [783, 0]
click at [336, 425] on link "מבצעים" at bounding box center [332, 436] width 298 height 23
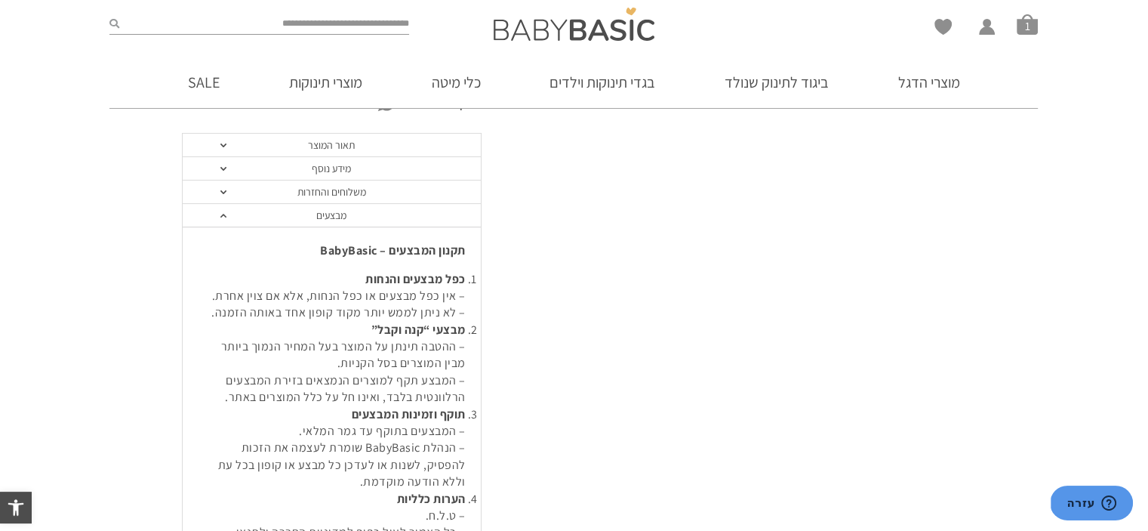
scroll to position [406, 0]
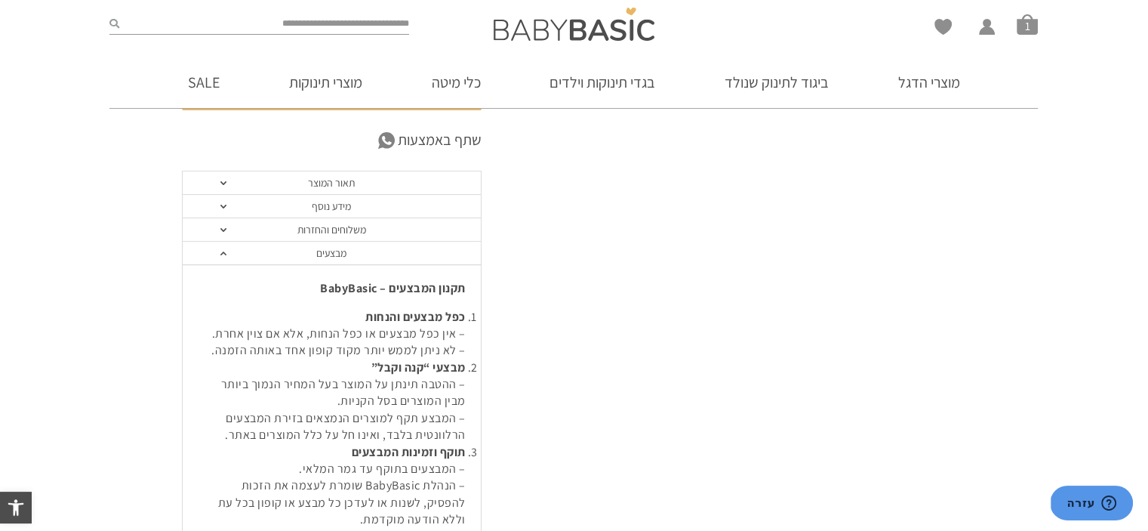
click at [341, 188] on link "תאור המוצר" at bounding box center [332, 182] width 298 height 23
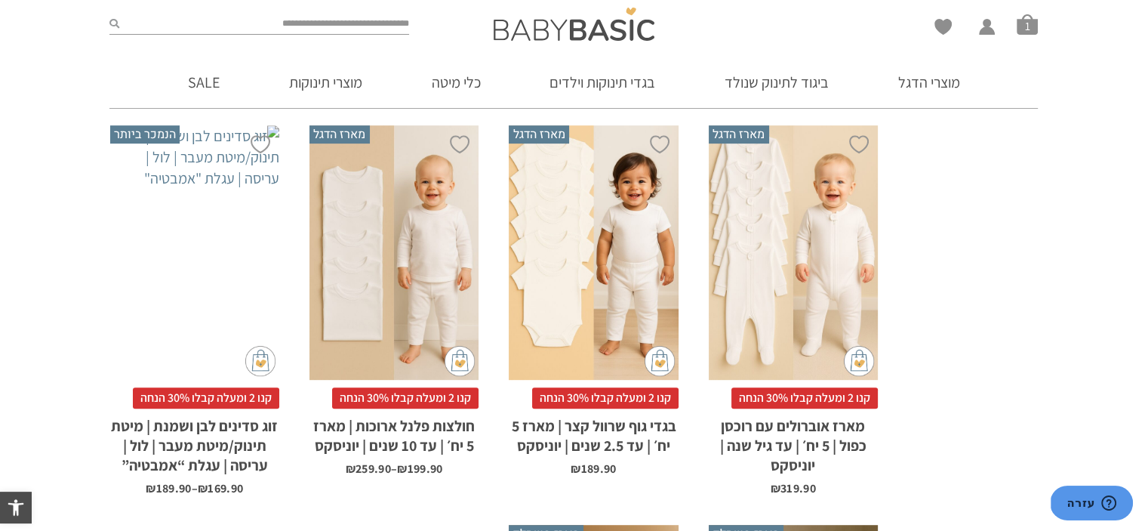
scroll to position [703, 0]
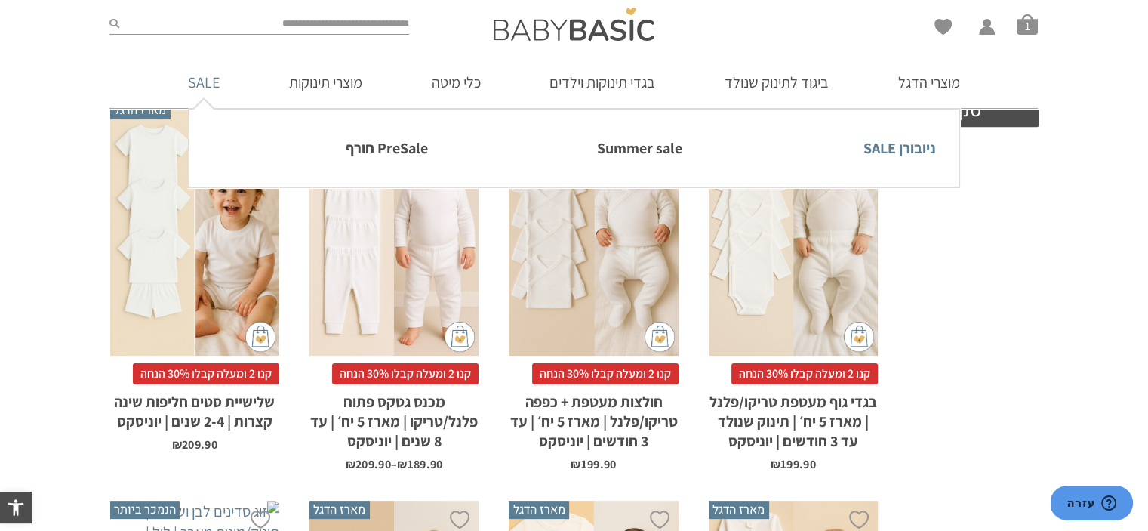
click at [922, 159] on link "ניובורן SALE" at bounding box center [827, 148] width 216 height 32
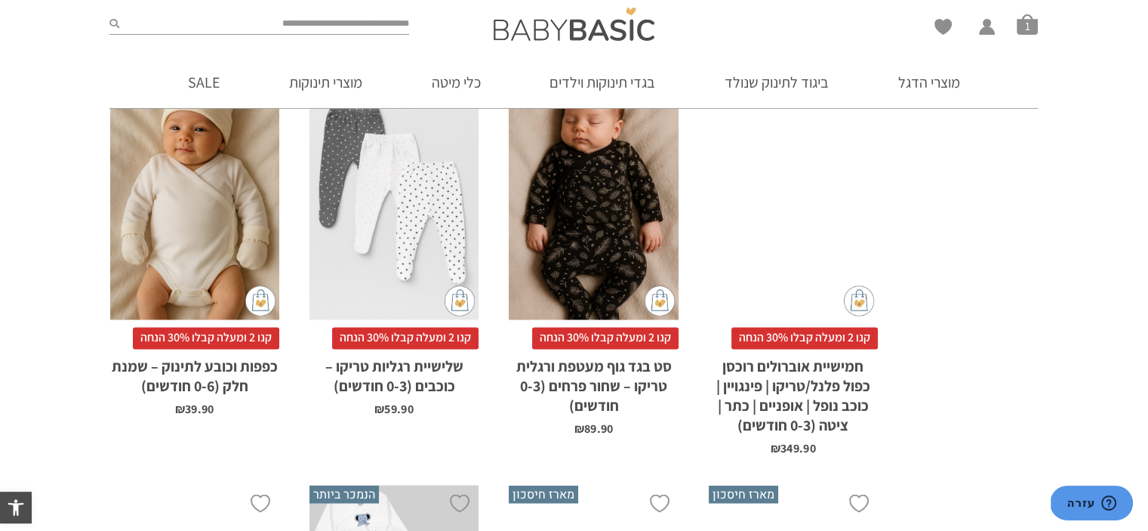
scroll to position [2741, 0]
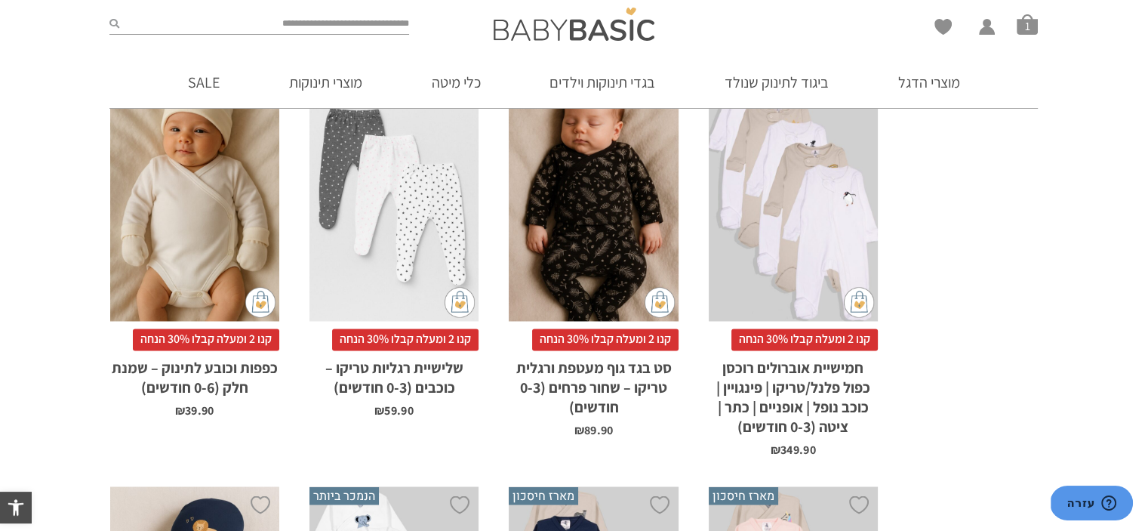
click at [400, 224] on div "x הוספה לסל" at bounding box center [393, 194] width 169 height 254
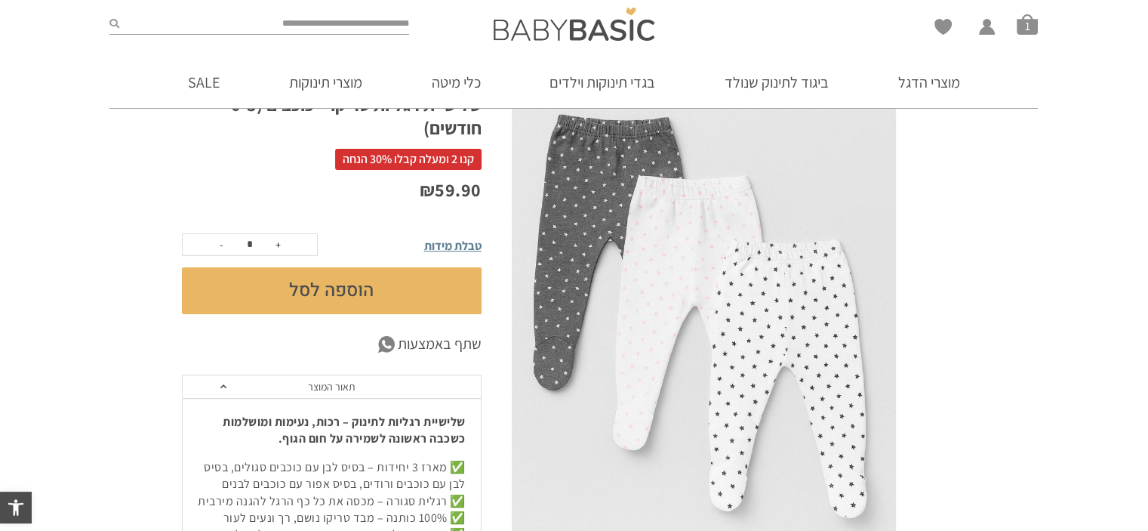
scroll to position [175, 0]
click at [715, 365] on img at bounding box center [704, 311] width 385 height 577
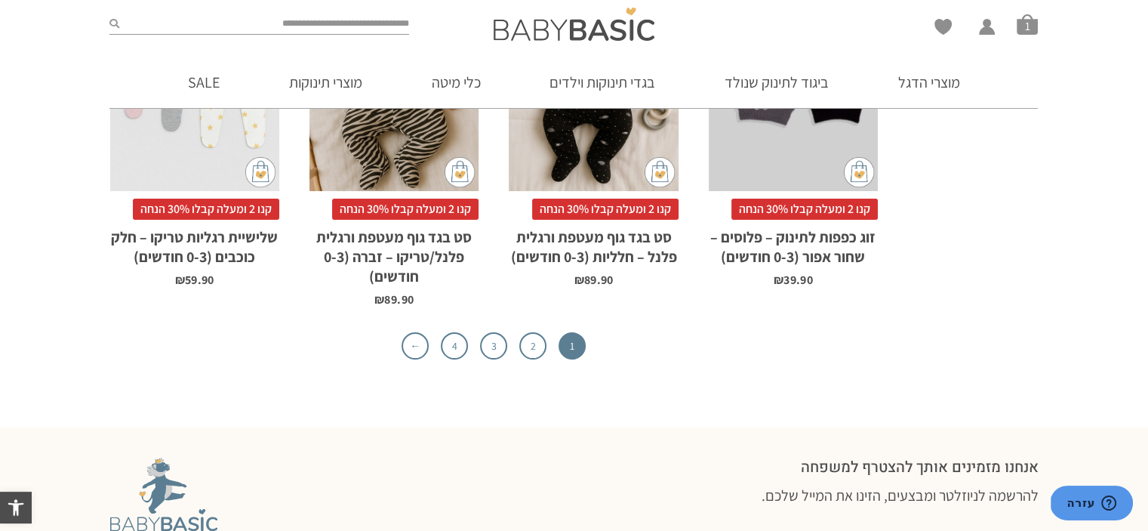
scroll to position [4930, 0]
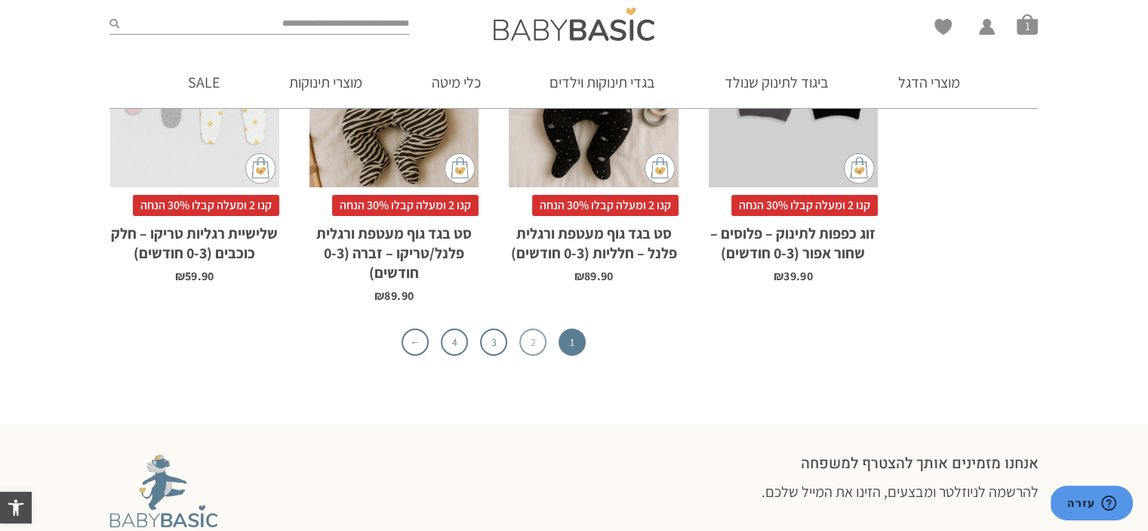
click at [531, 335] on link "2" at bounding box center [532, 341] width 27 height 27
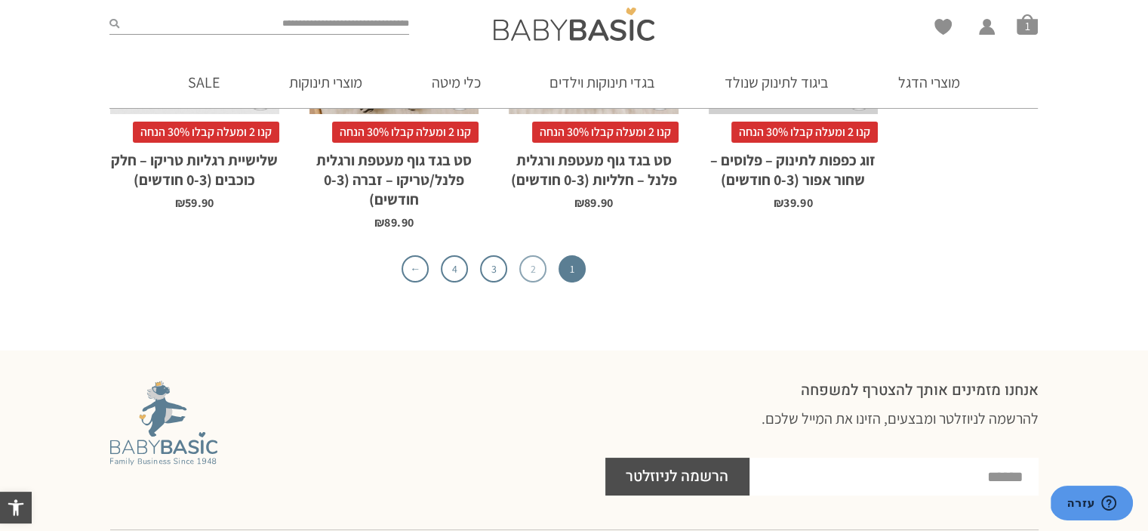
scroll to position [5006, 0]
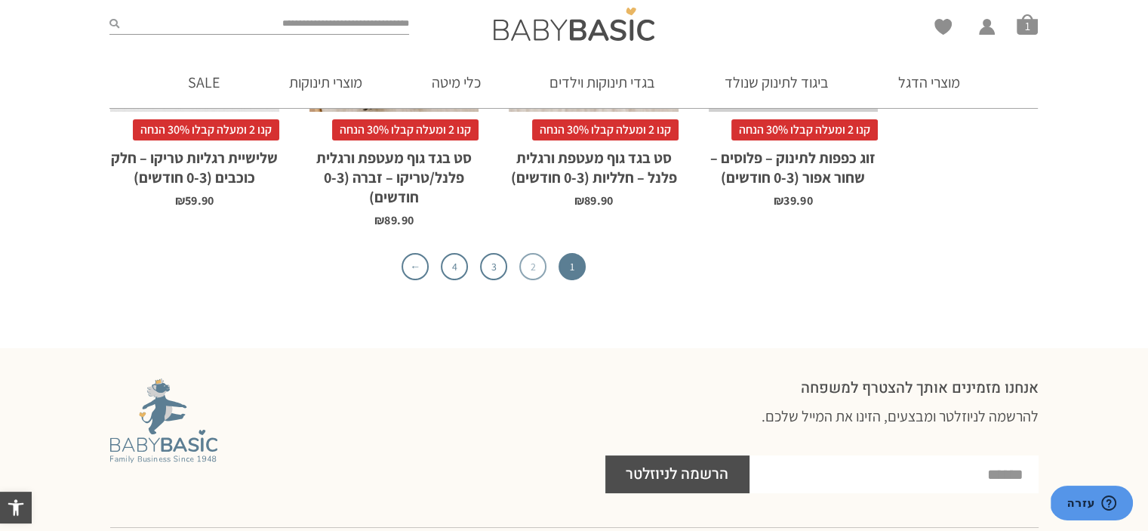
click at [531, 272] on link "2" at bounding box center [532, 266] width 27 height 27
